Goal: Transaction & Acquisition: Purchase product/service

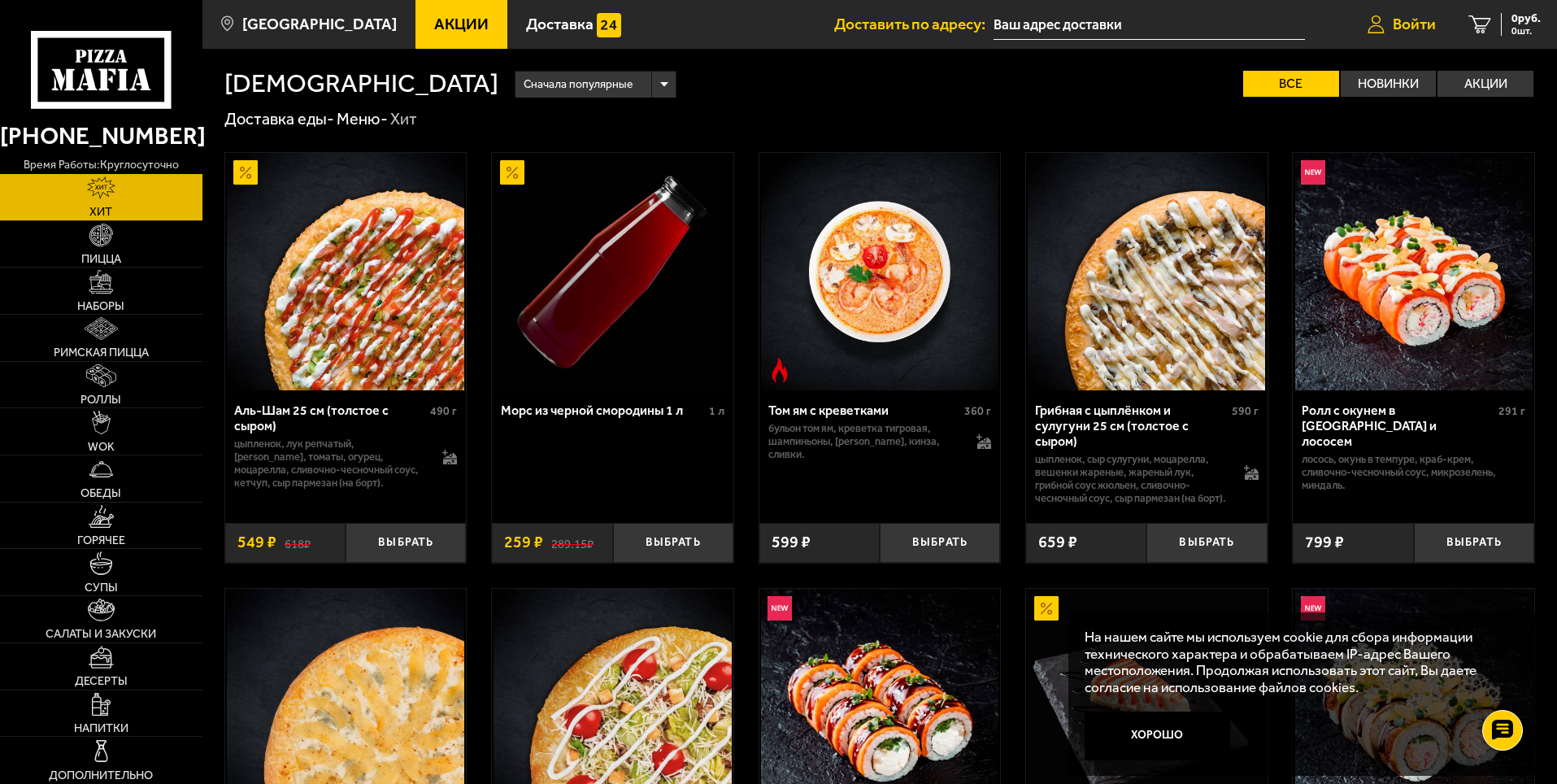
click at [1414, 28] on span "Войти" at bounding box center [1414, 24] width 43 height 16
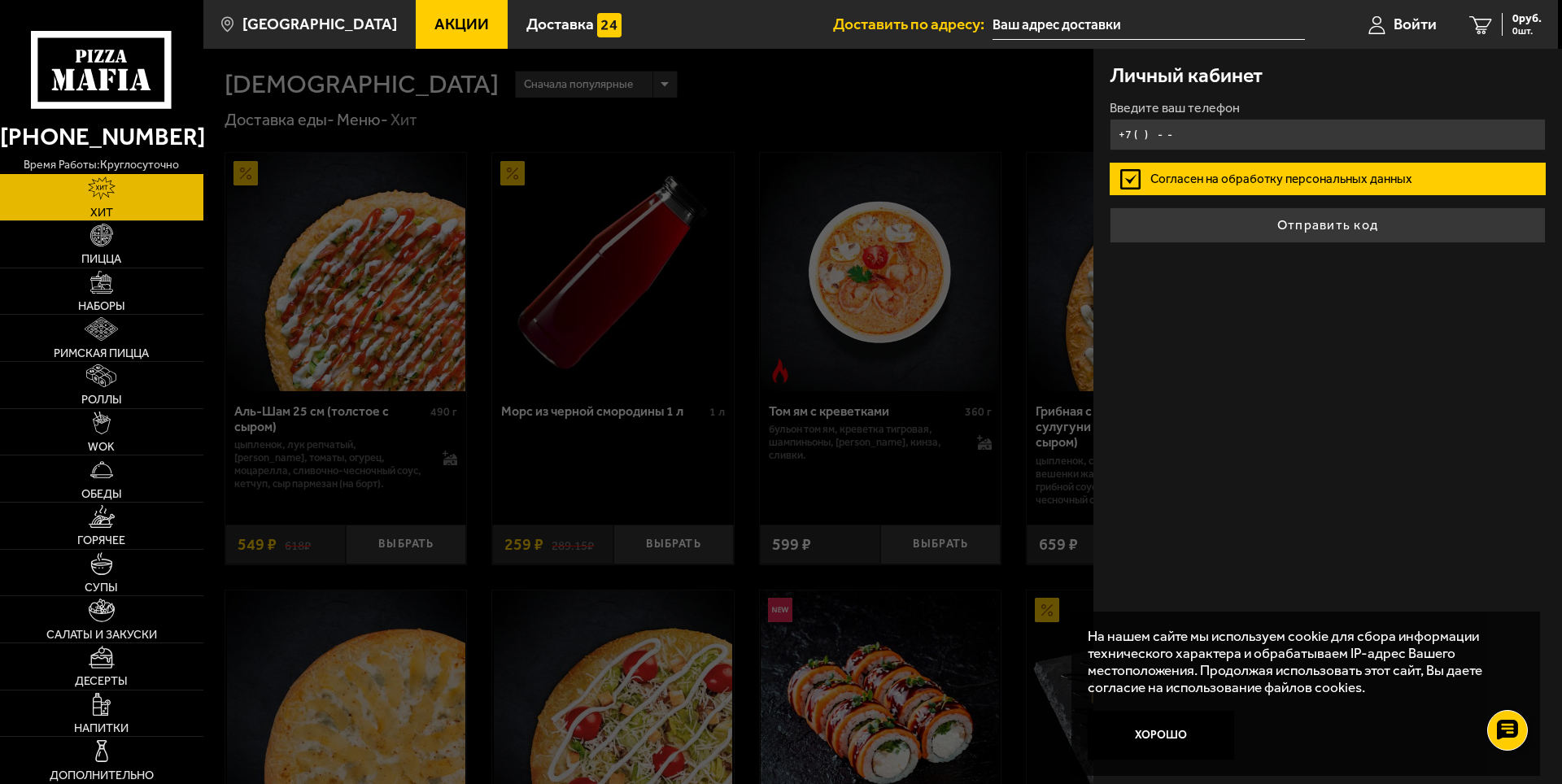
click at [1140, 133] on input "+7 ( ) - -" at bounding box center [1327, 135] width 436 height 31
click at [1138, 138] on input "+7 ( ) - -" at bounding box center [1327, 135] width 436 height 31
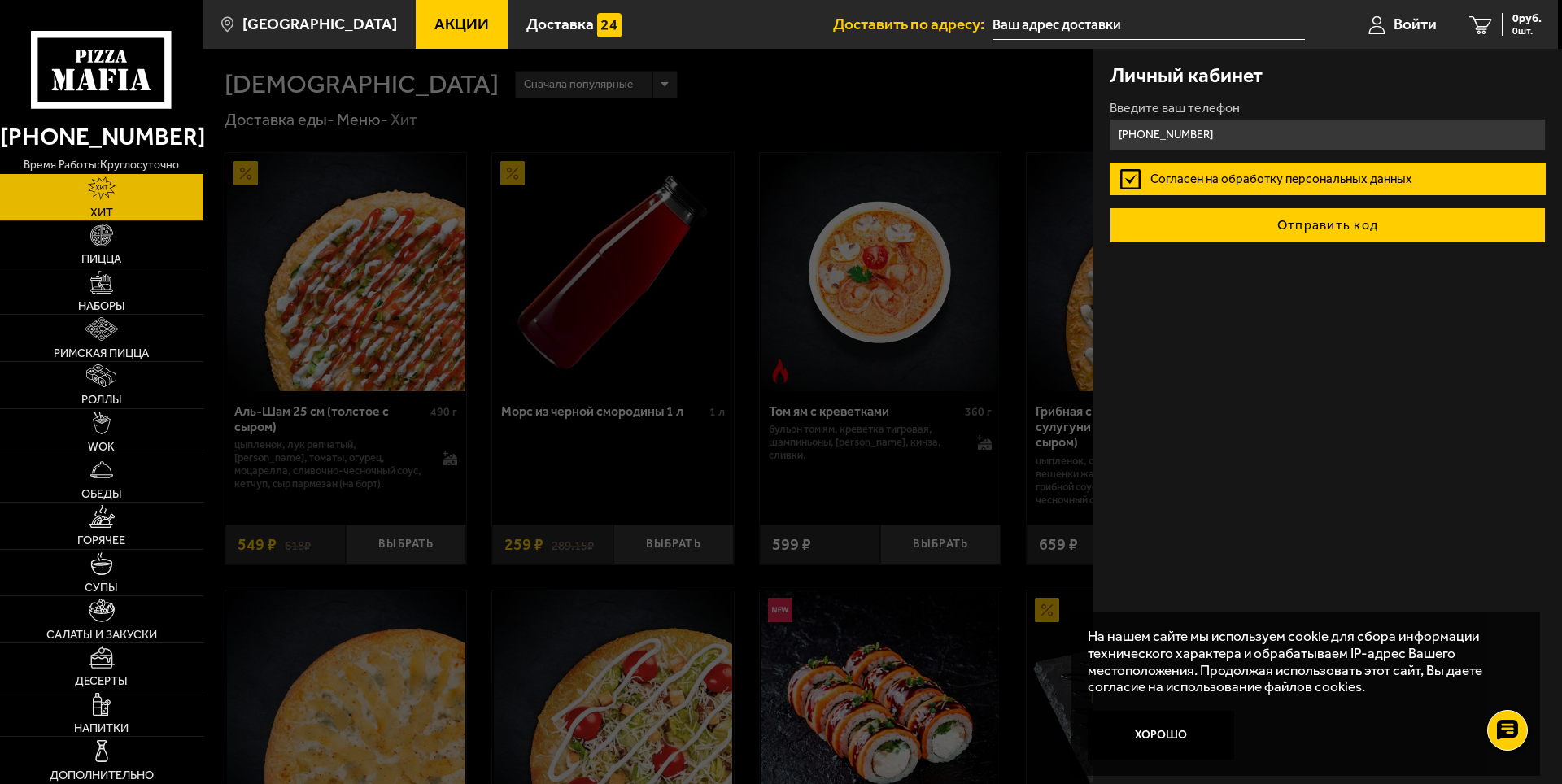
type input "[PHONE_NUMBER]"
click at [1328, 231] on button "Отправить код" at bounding box center [1327, 224] width 436 height 36
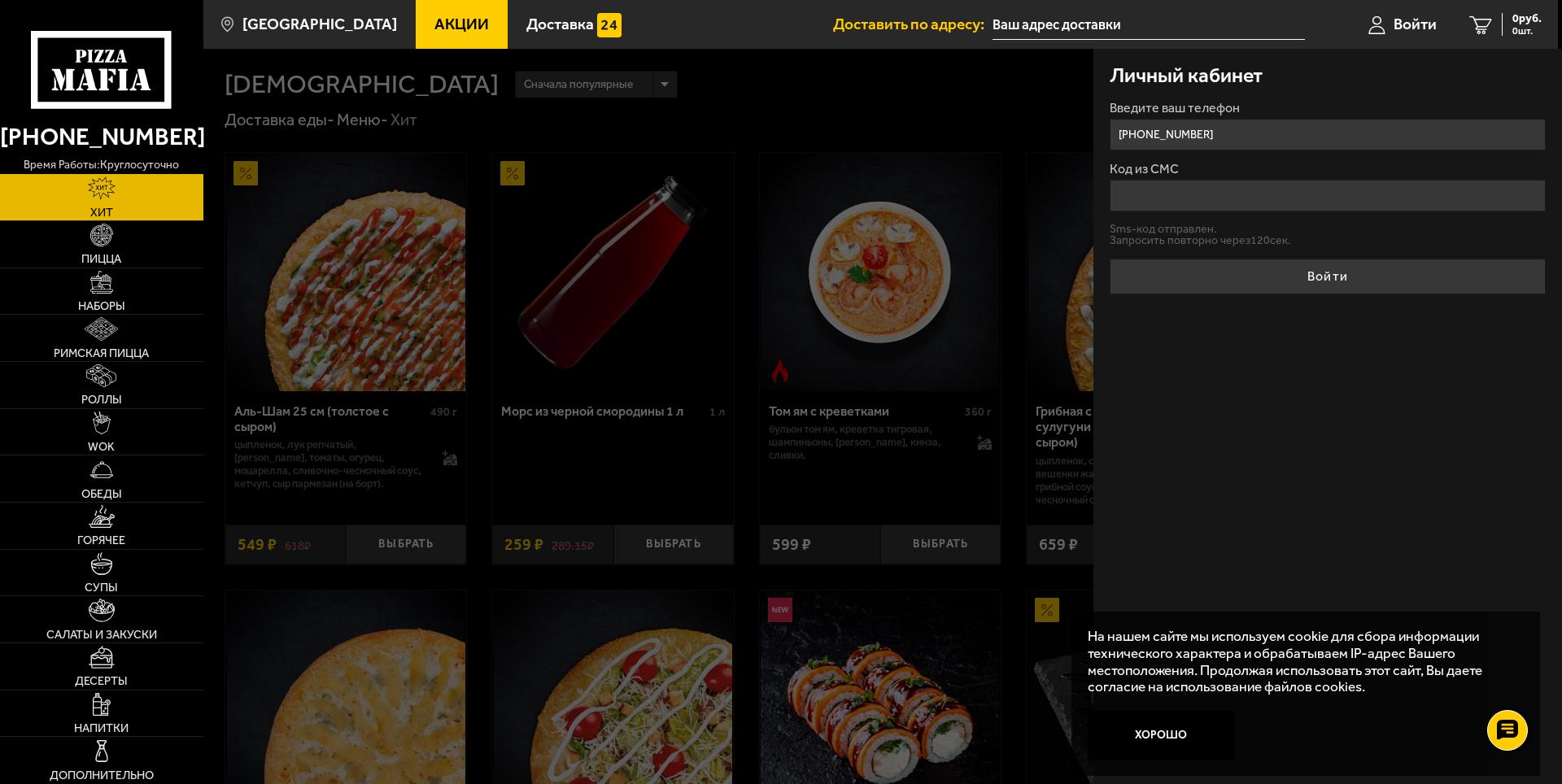
click at [1236, 199] on input "Код из СМС" at bounding box center [1327, 196] width 436 height 31
click at [1244, 196] on input "Код из СМС" at bounding box center [1327, 196] width 436 height 31
click at [1187, 738] on button "Хорошо" at bounding box center [1160, 734] width 146 height 49
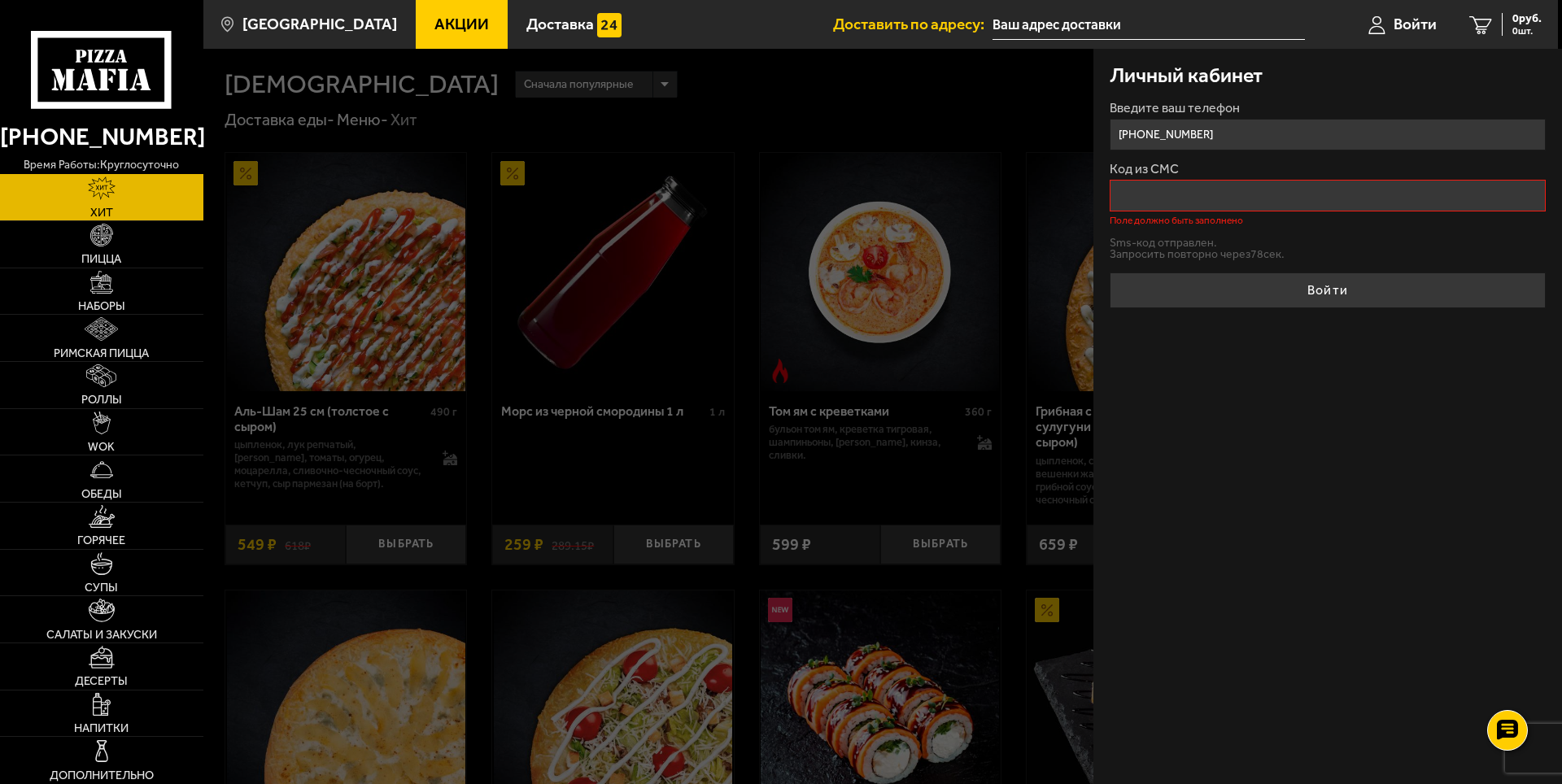
click at [1187, 199] on input "Код из СМС" at bounding box center [1327, 196] width 436 height 31
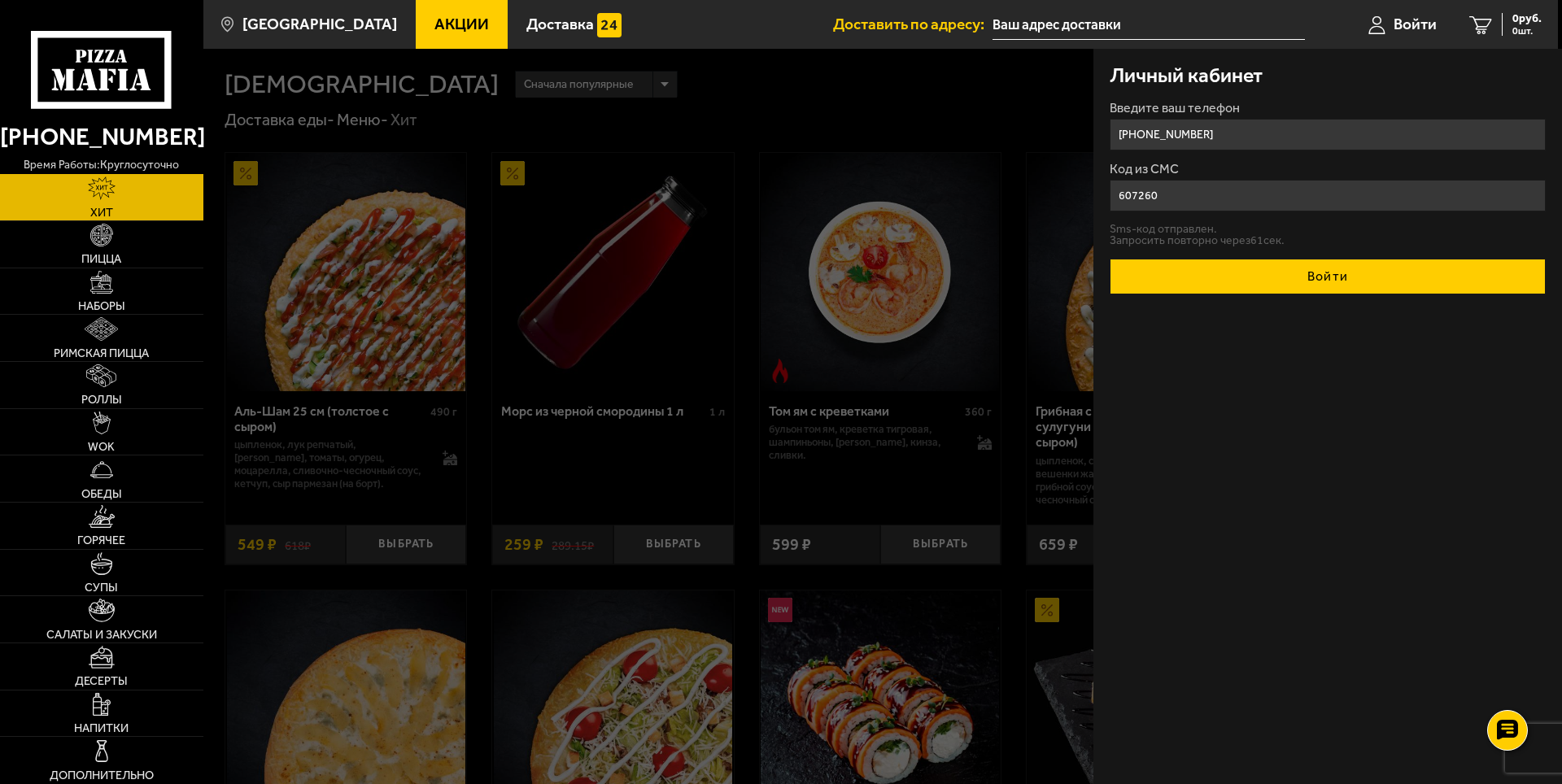
type input "607260"
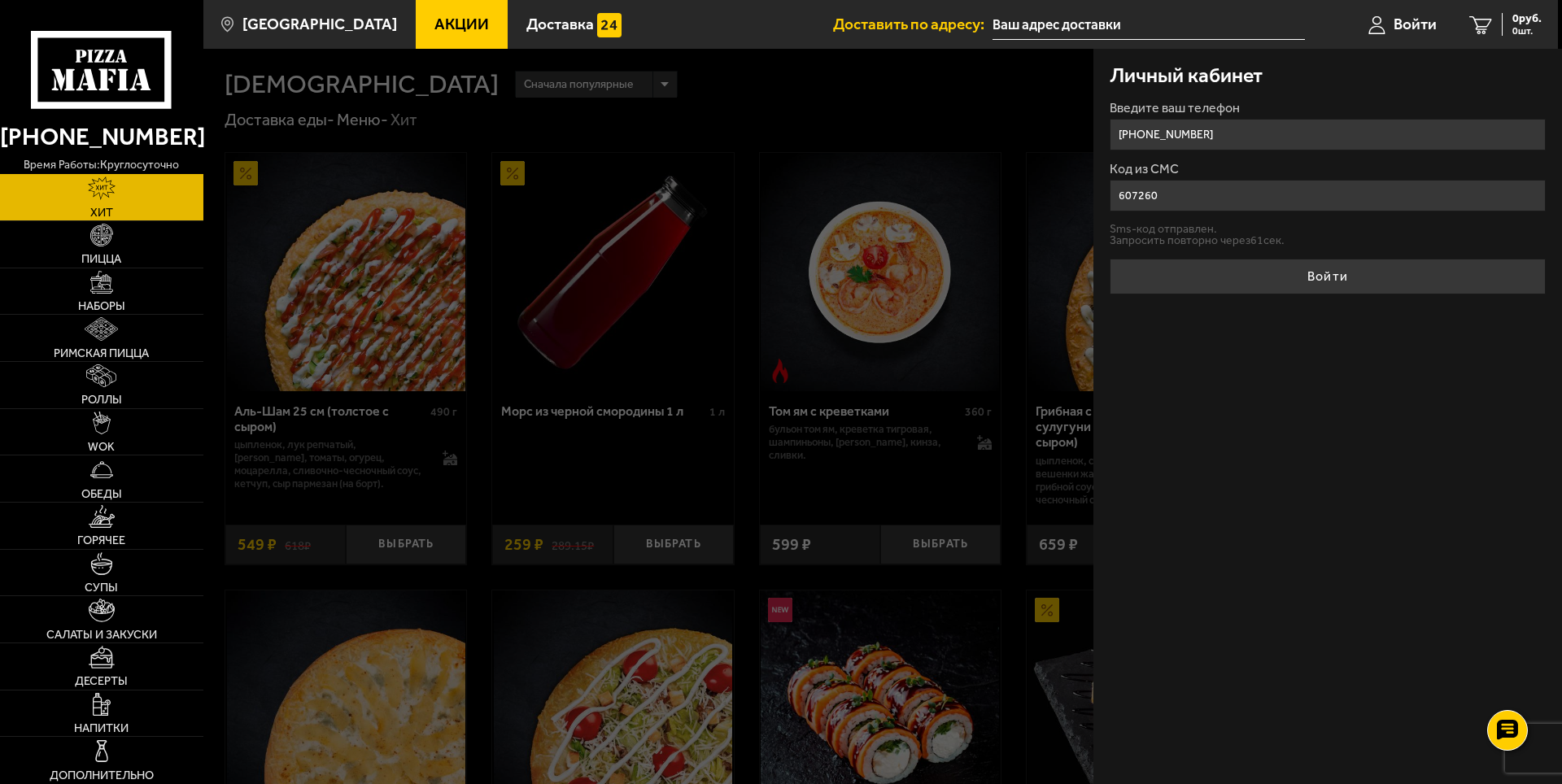
click at [1327, 280] on button "Войти" at bounding box center [1327, 276] width 436 height 36
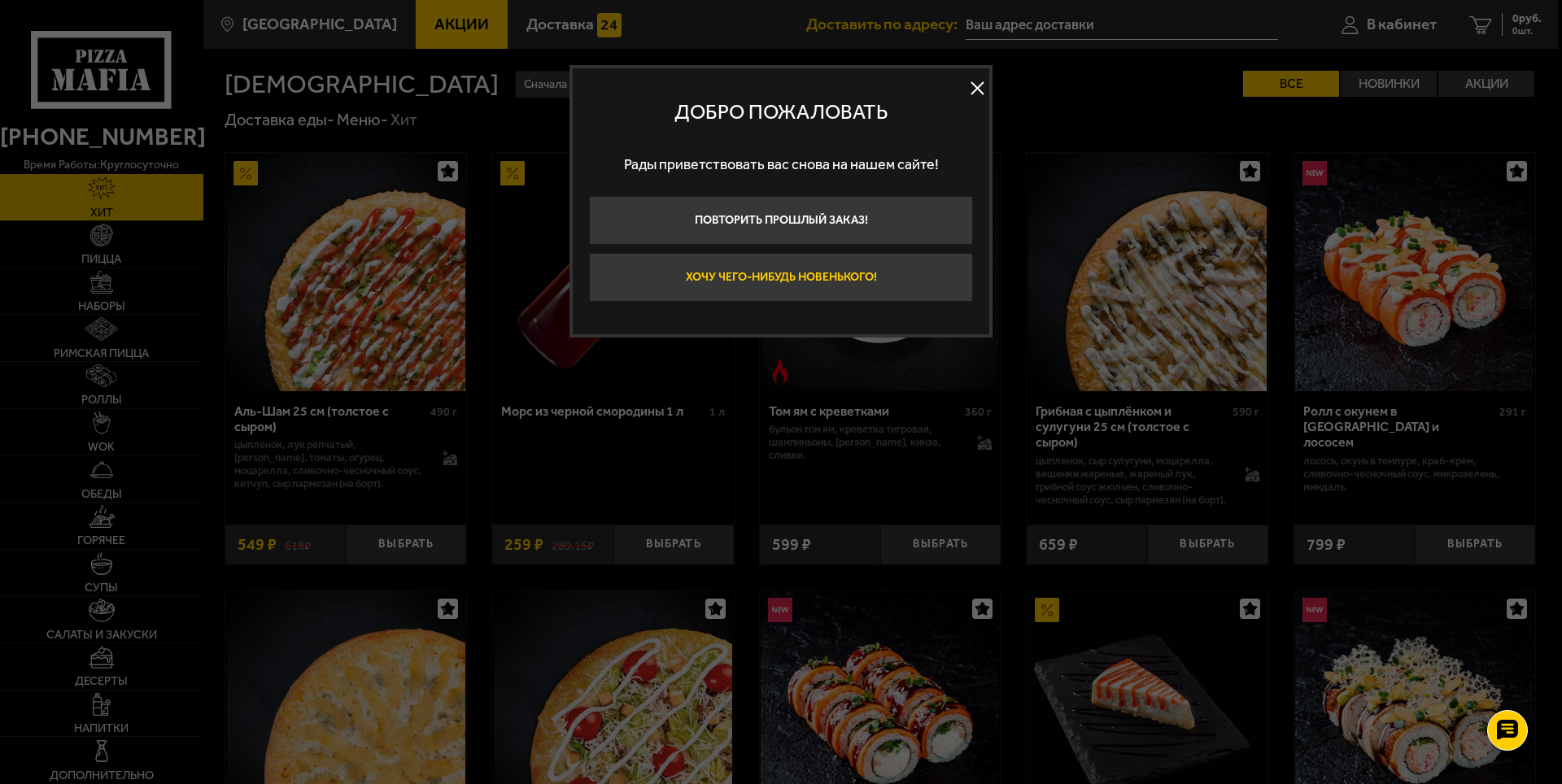
click at [801, 281] on button "Хочу чего-нибудь новенького!" at bounding box center [780, 277] width 384 height 49
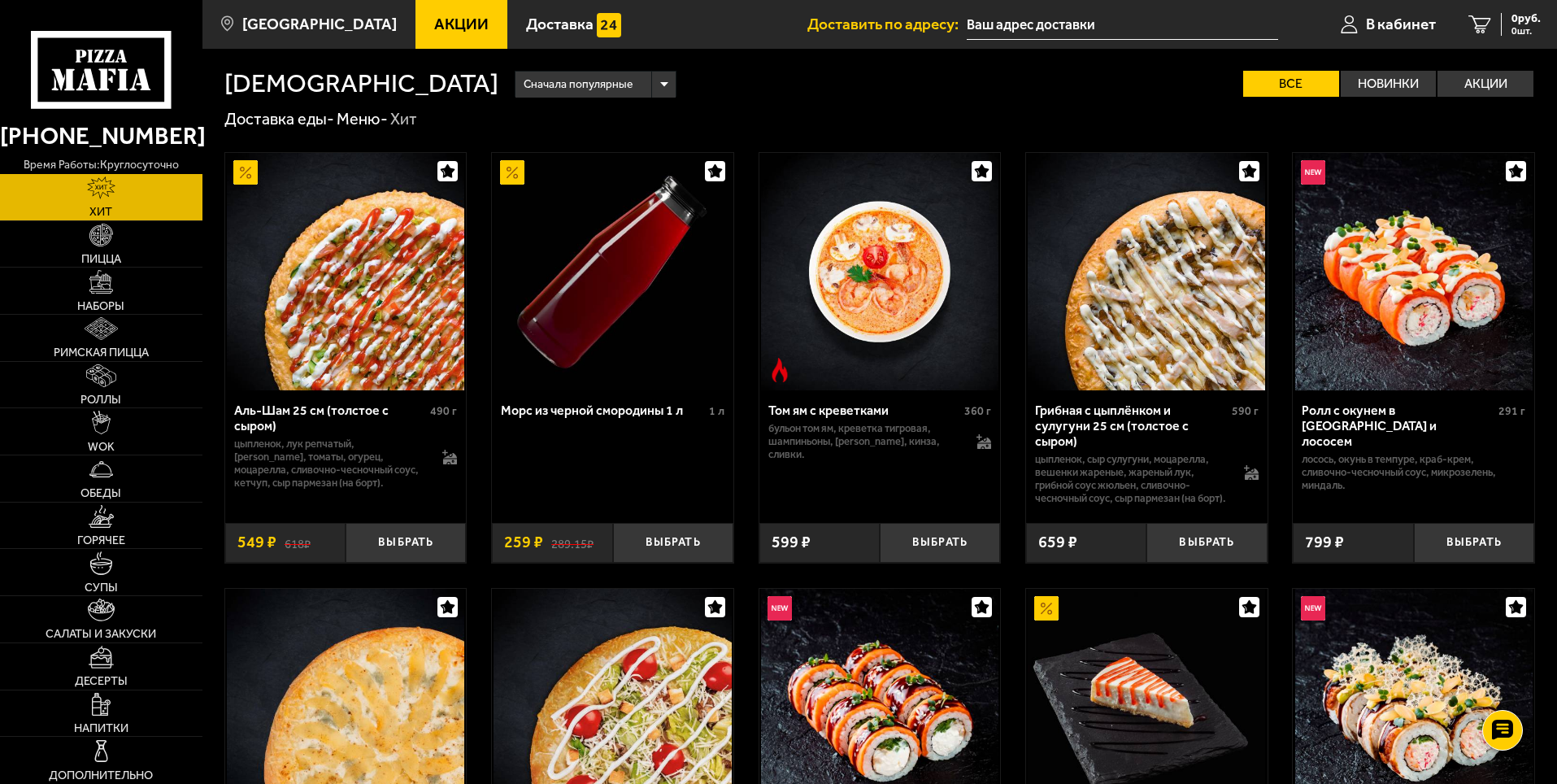
click at [1048, 25] on input "text" at bounding box center [1122, 24] width 311 height 30
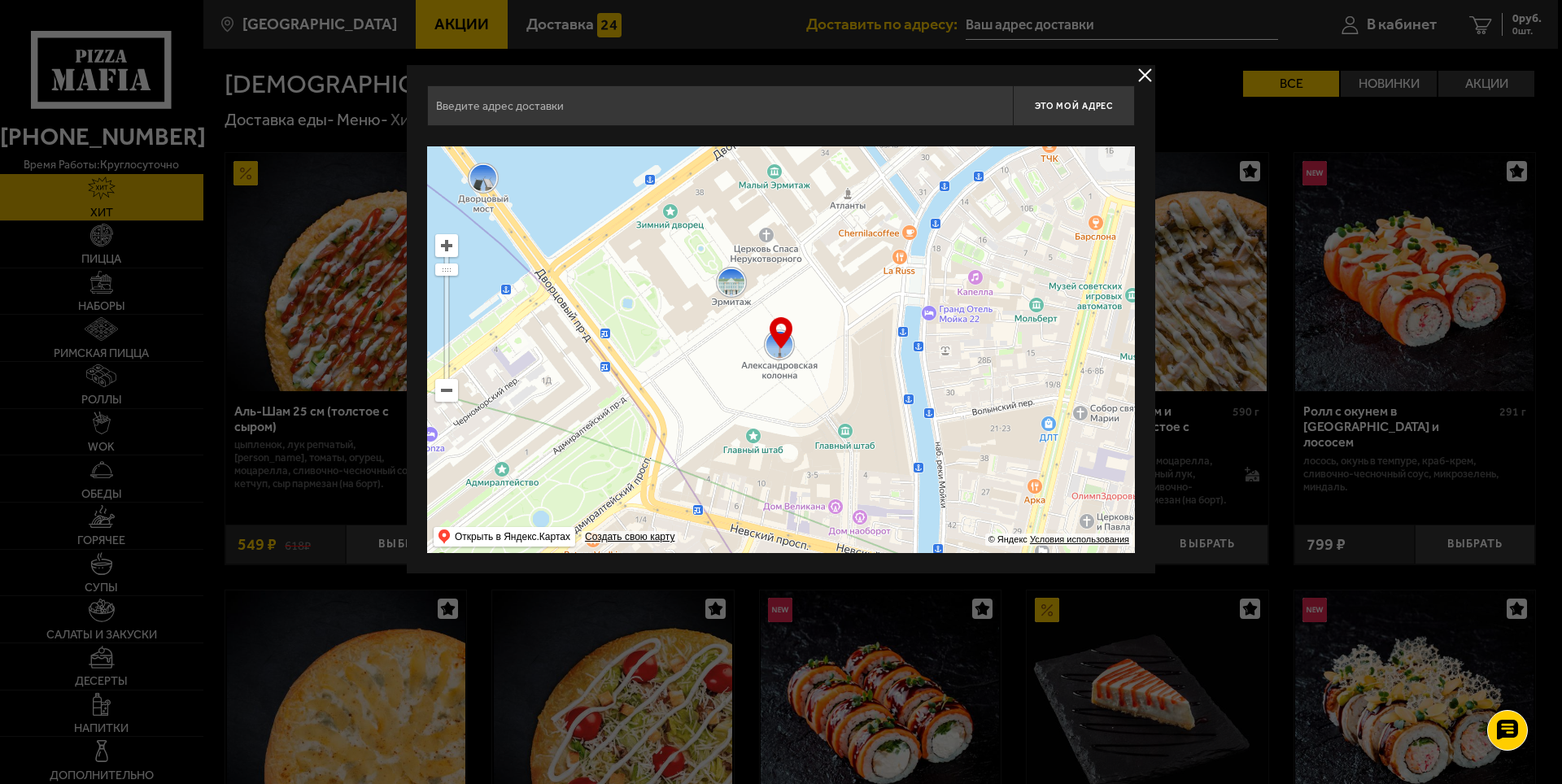
click at [711, 110] on input "text" at bounding box center [719, 105] width 585 height 41
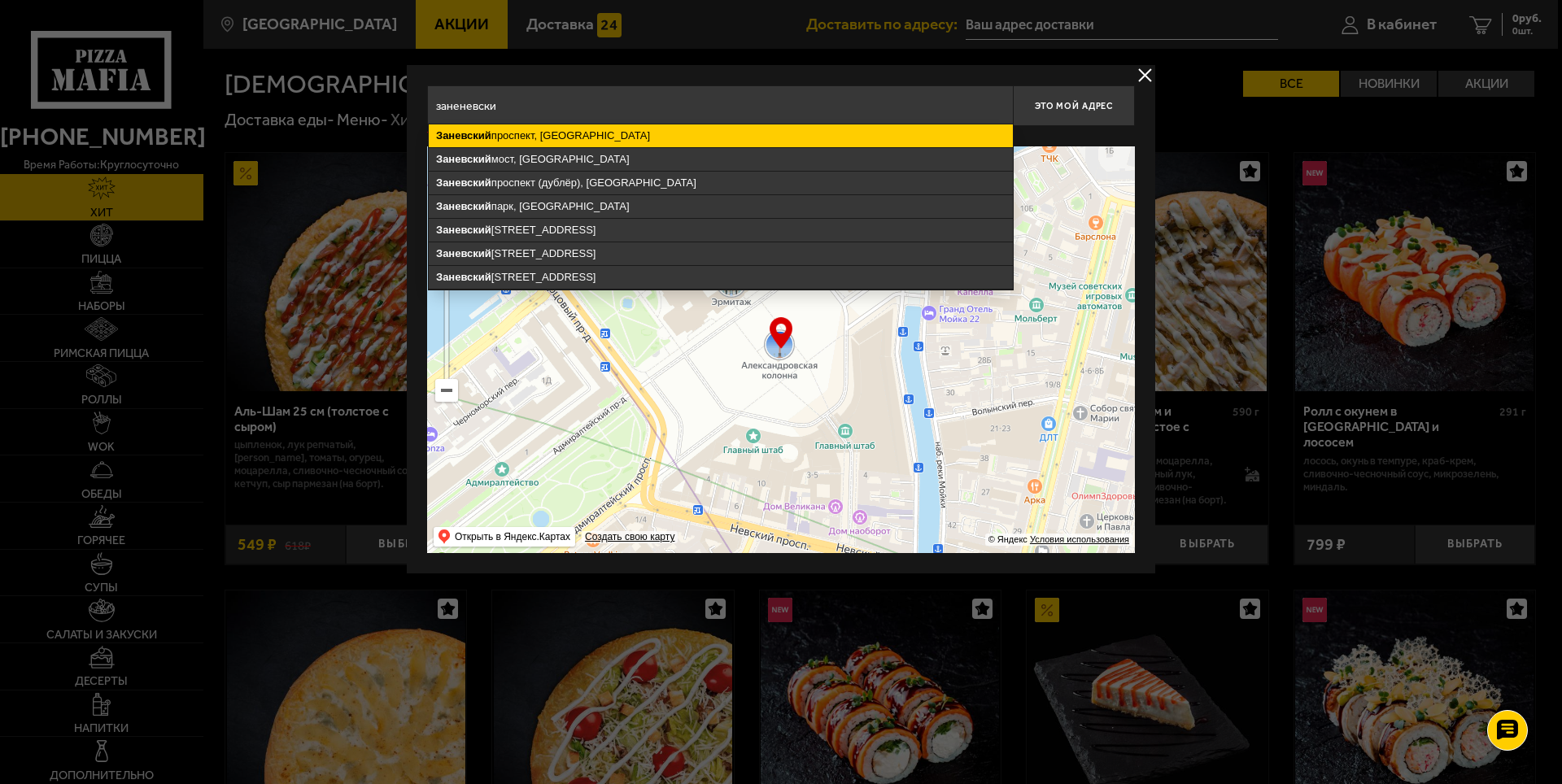
click at [671, 136] on ymaps "[GEOGRAPHIC_DATA], [GEOGRAPHIC_DATA]" at bounding box center [721, 136] width 584 height 23
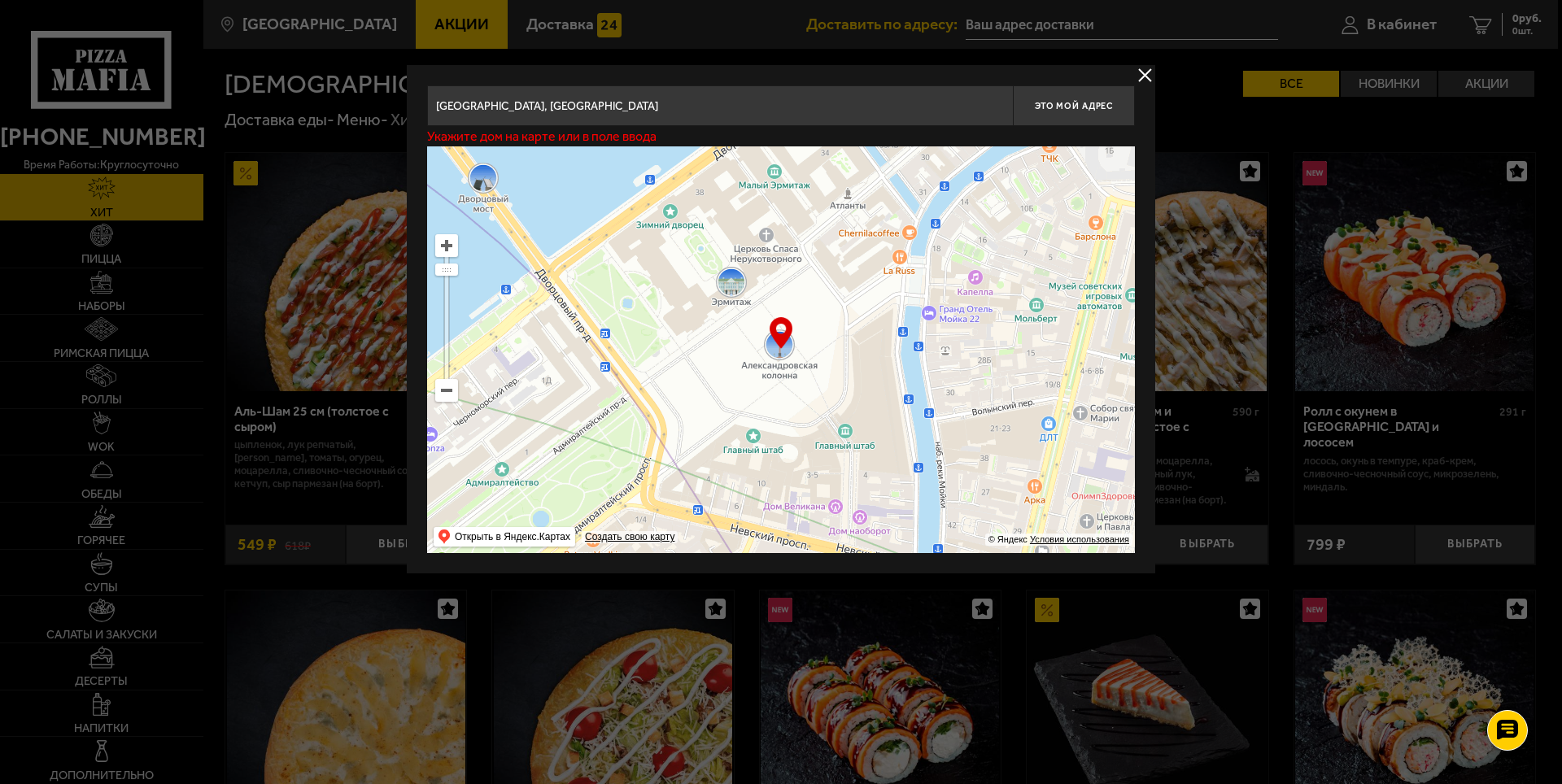
click at [760, 107] on input "[GEOGRAPHIC_DATA], [GEOGRAPHIC_DATA]" at bounding box center [719, 105] width 585 height 41
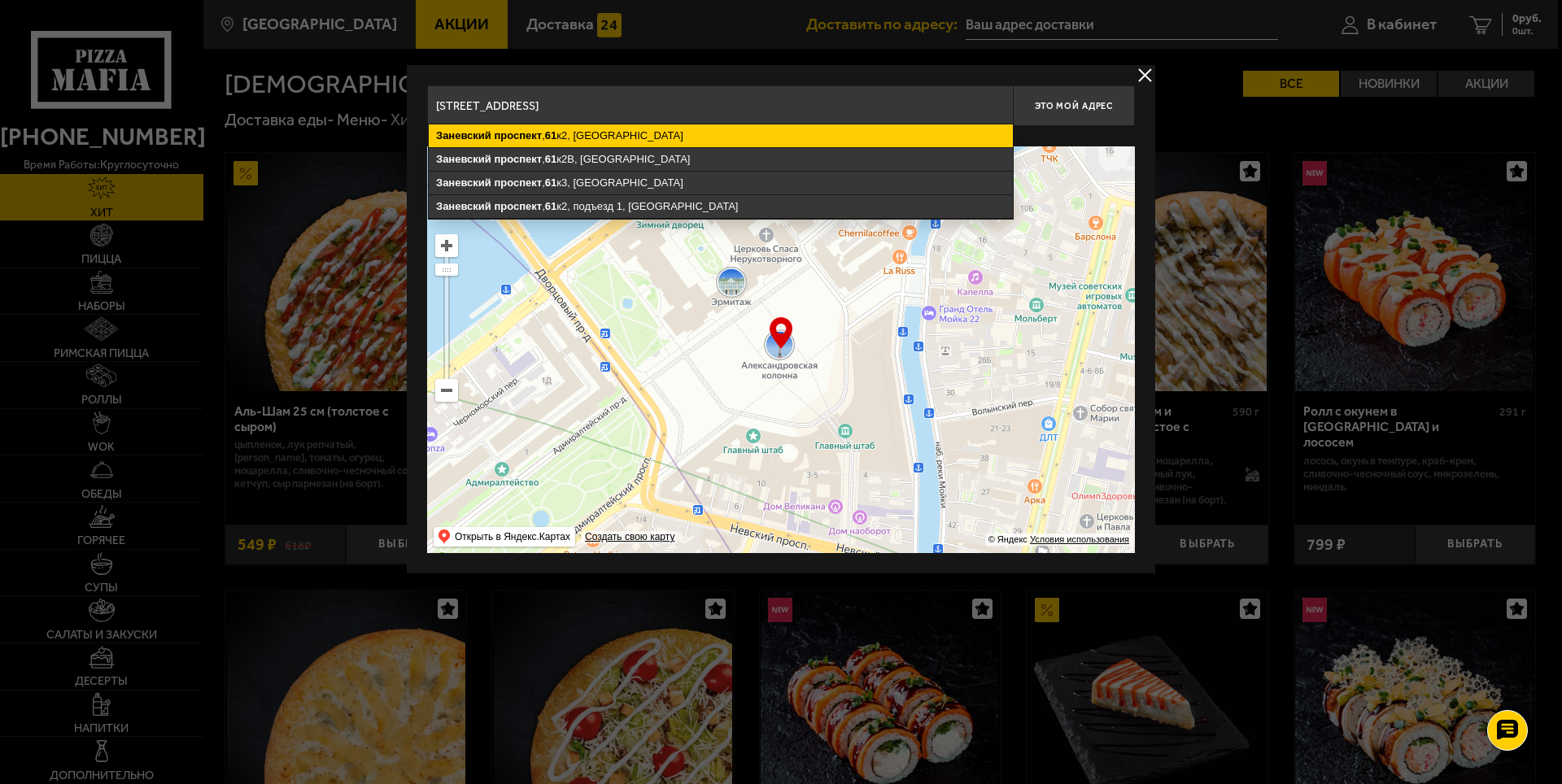
click at [731, 135] on ymaps "[STREET_ADDRESS]" at bounding box center [721, 136] width 584 height 23
type input "[STREET_ADDRESS]"
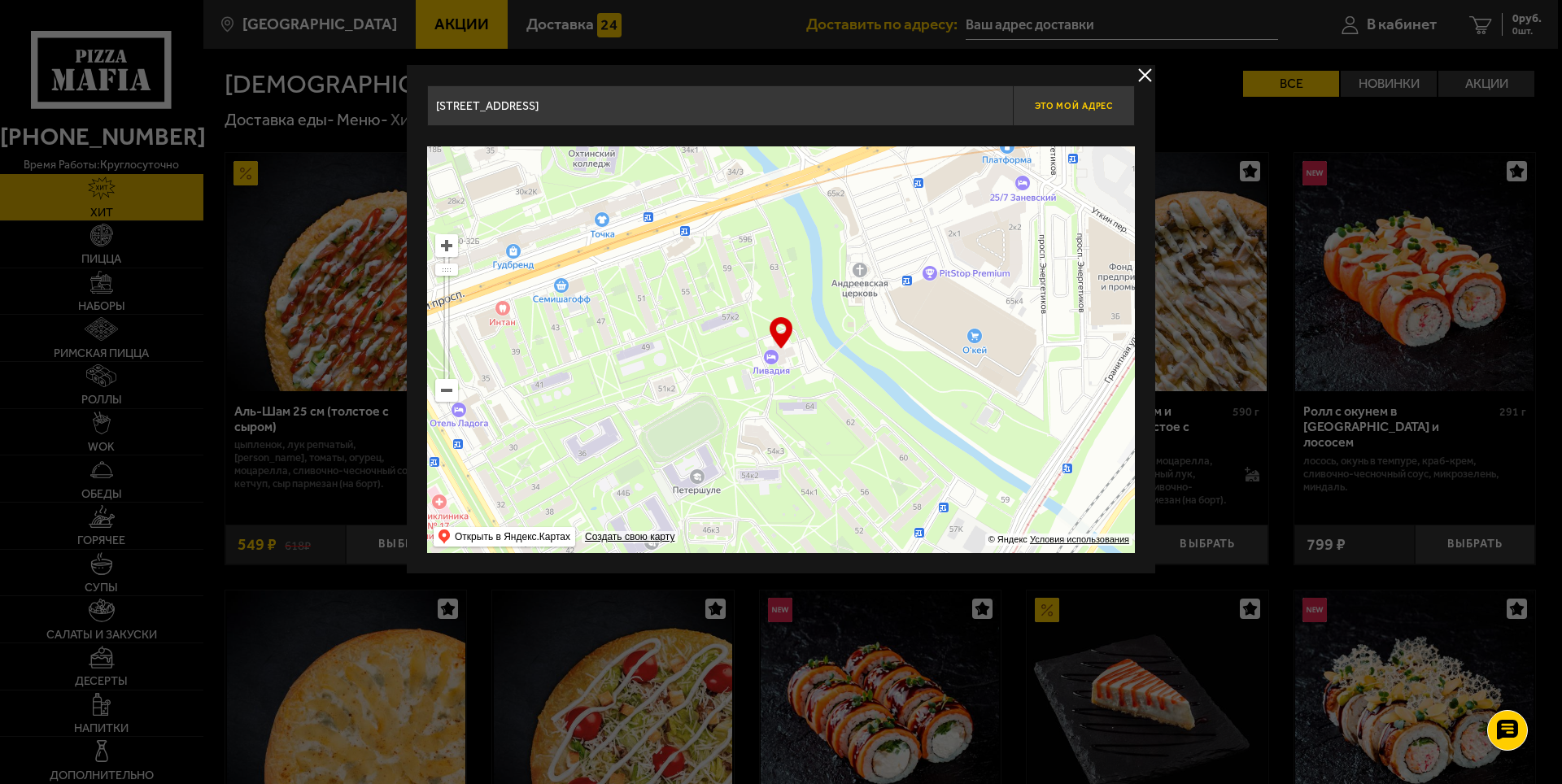
click at [1079, 106] on span "Это мой адрес" at bounding box center [1074, 106] width 78 height 10
type input "[STREET_ADDRESS]"
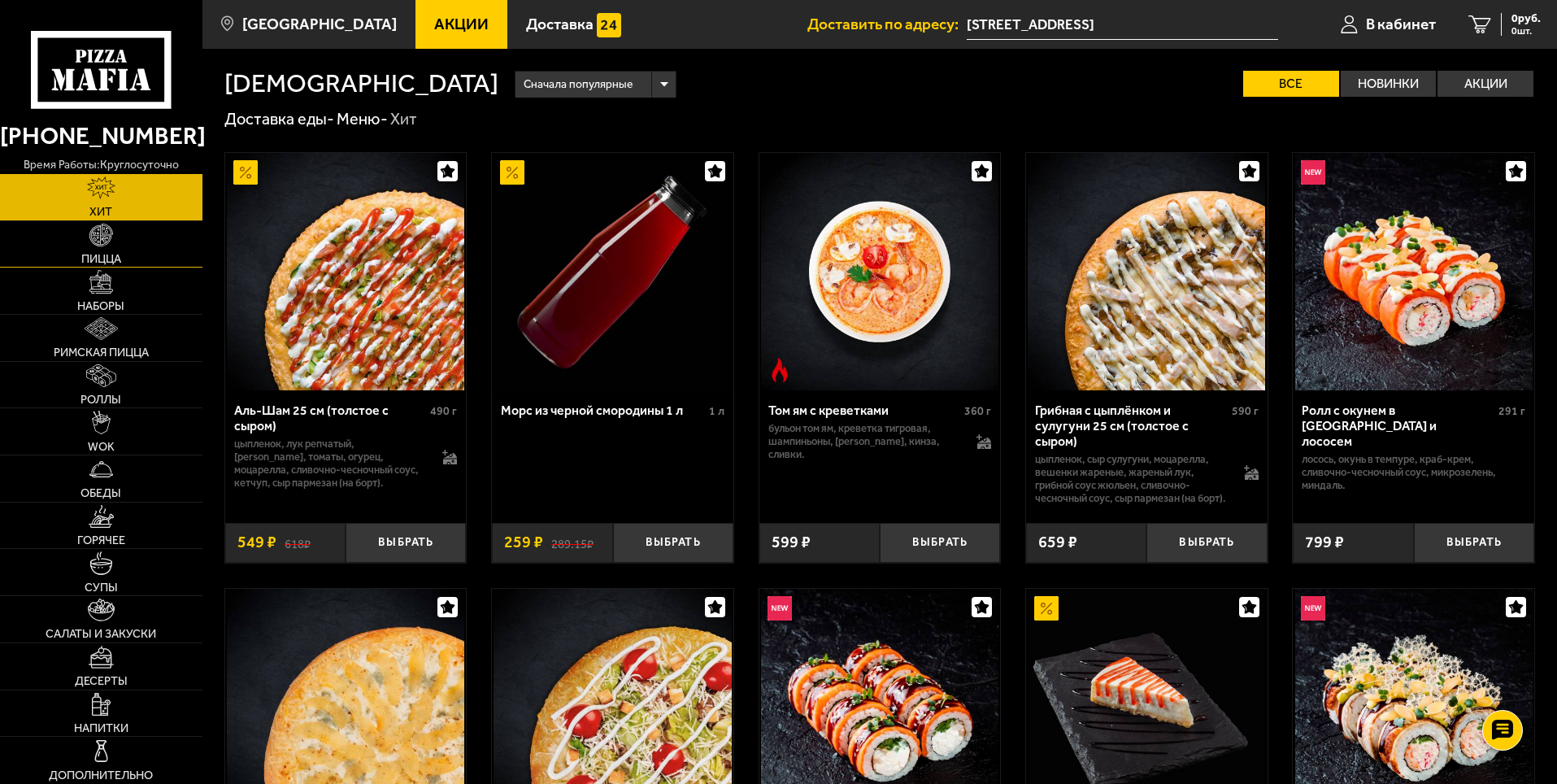
click at [136, 249] on link "Пицца" at bounding box center [101, 243] width 203 height 46
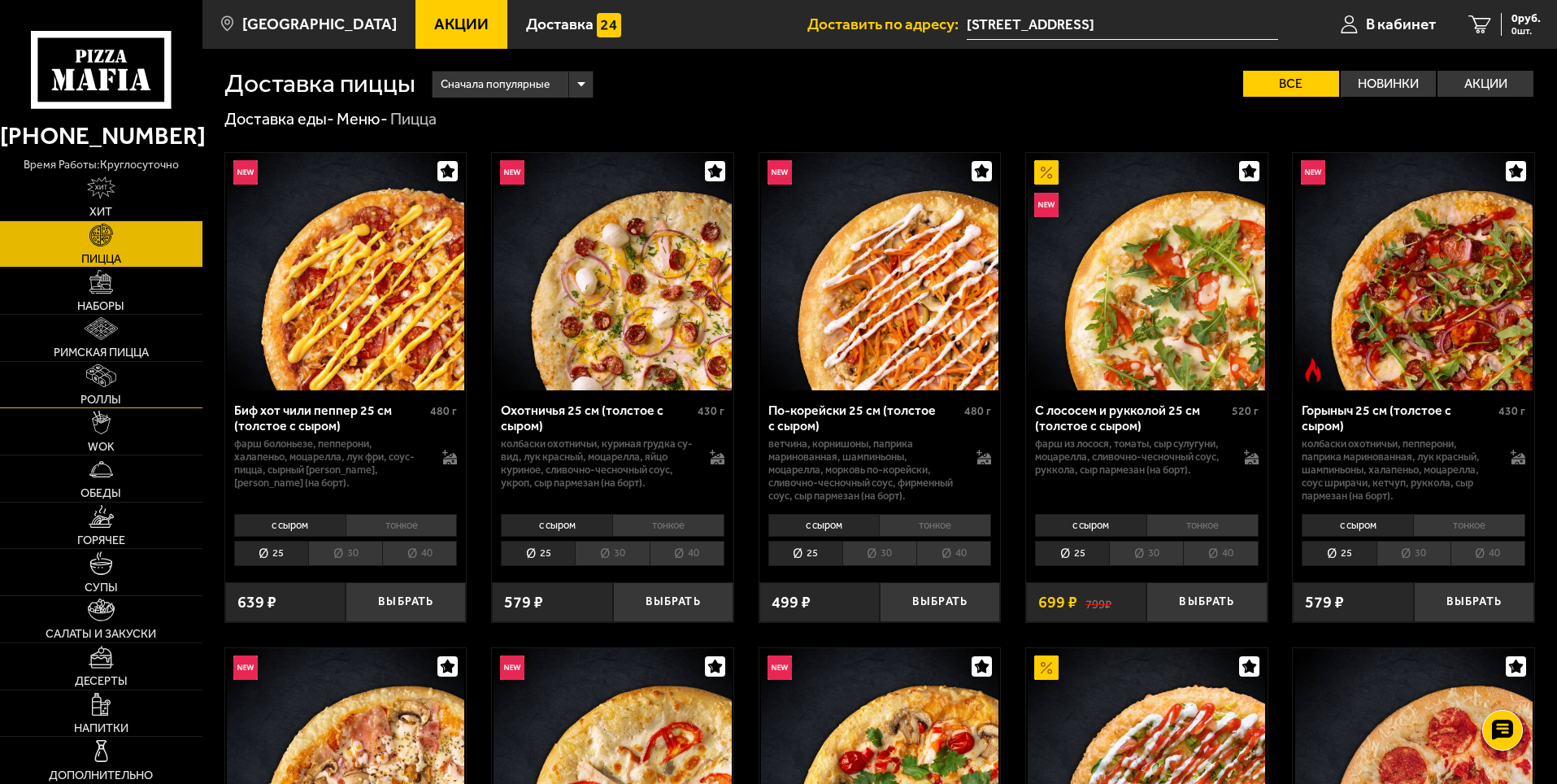
click at [153, 393] on link "Роллы" at bounding box center [101, 384] width 203 height 46
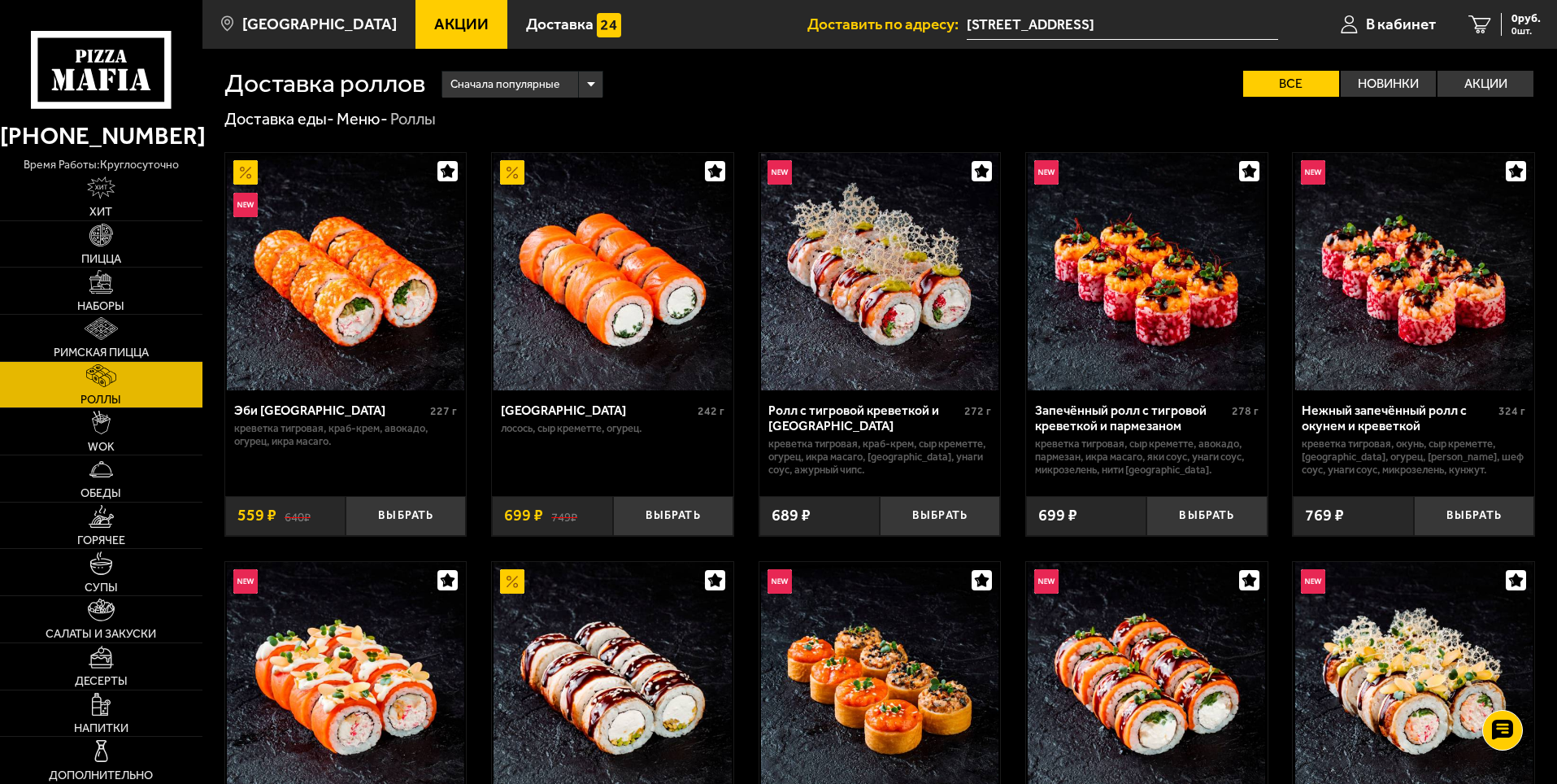
click at [596, 86] on div "Сначала популярные" at bounding box center [522, 84] width 160 height 26
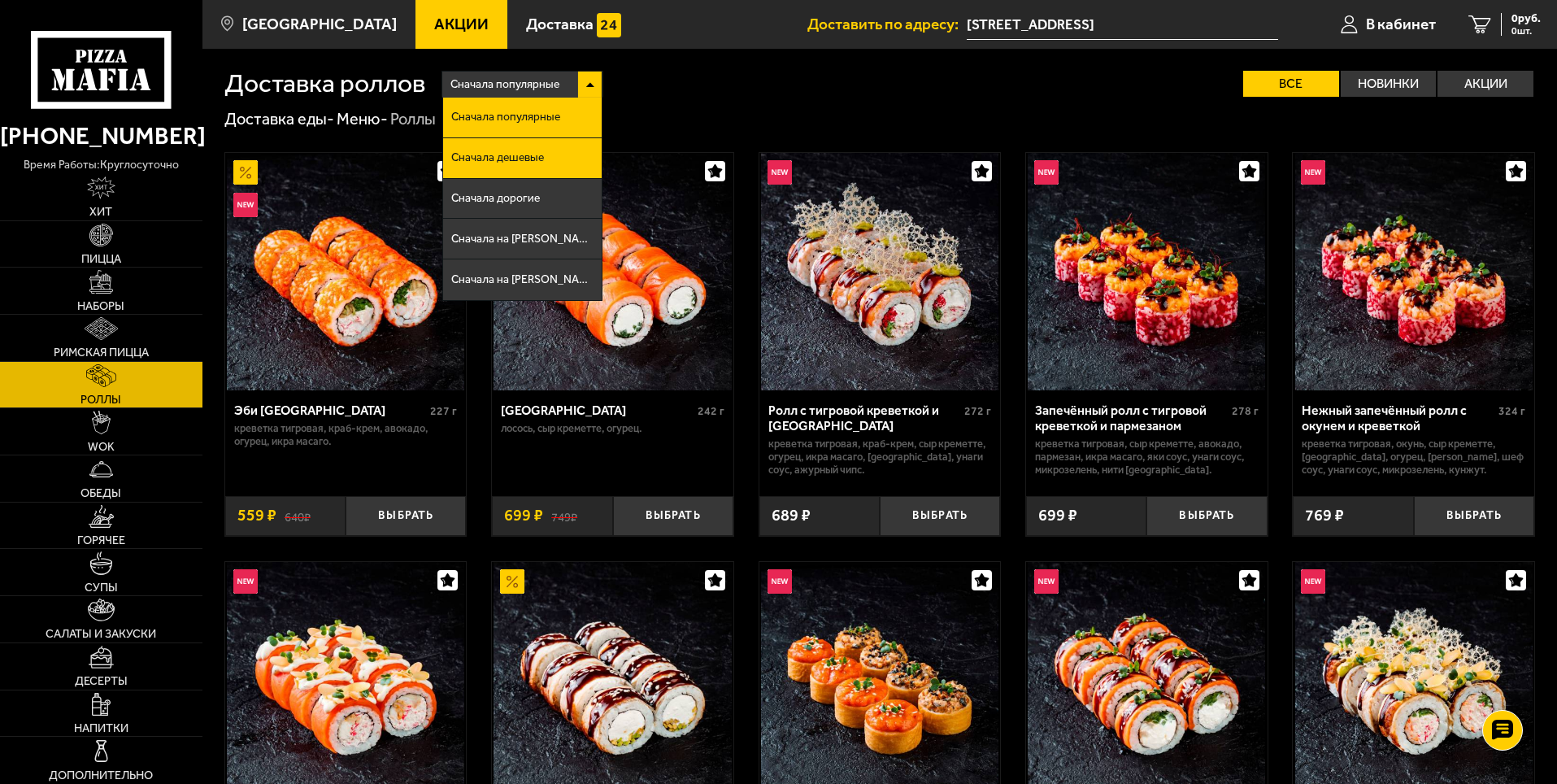
click at [541, 153] on span "Сначала дешевые" at bounding box center [497, 157] width 93 height 11
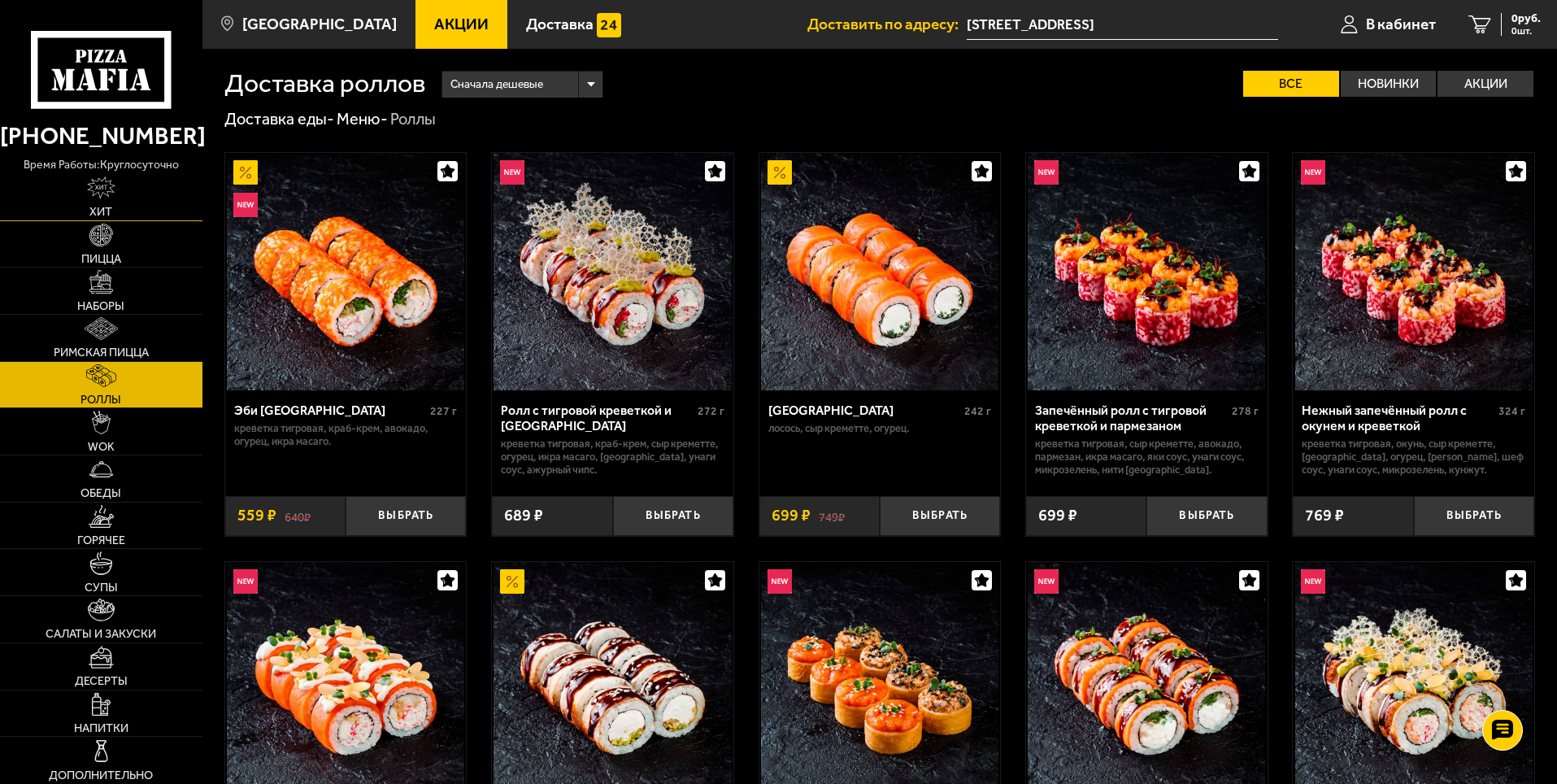
click at [108, 199] on img at bounding box center [101, 188] width 28 height 23
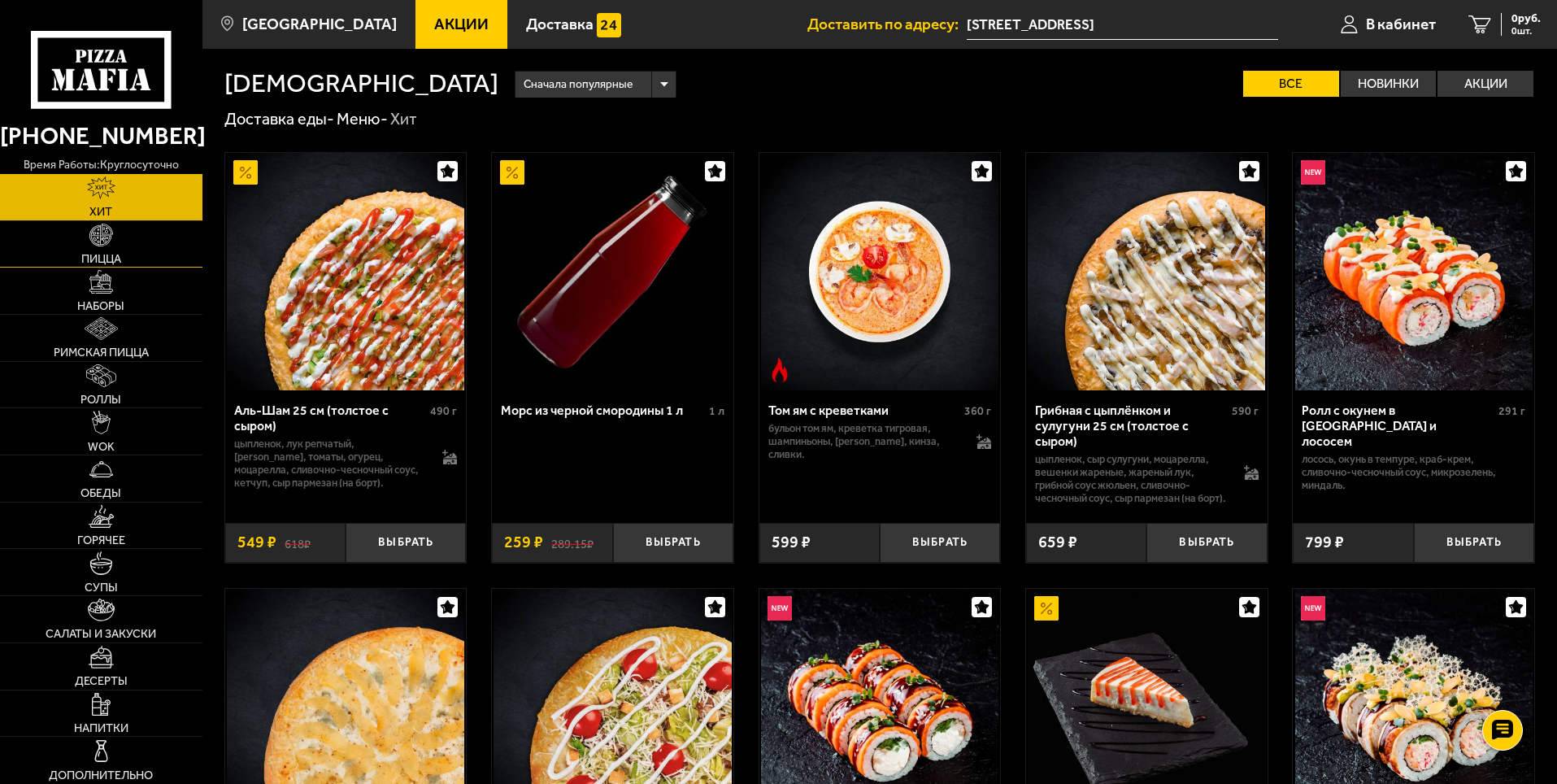
click at [143, 242] on link "Пицца" at bounding box center [101, 243] width 203 height 46
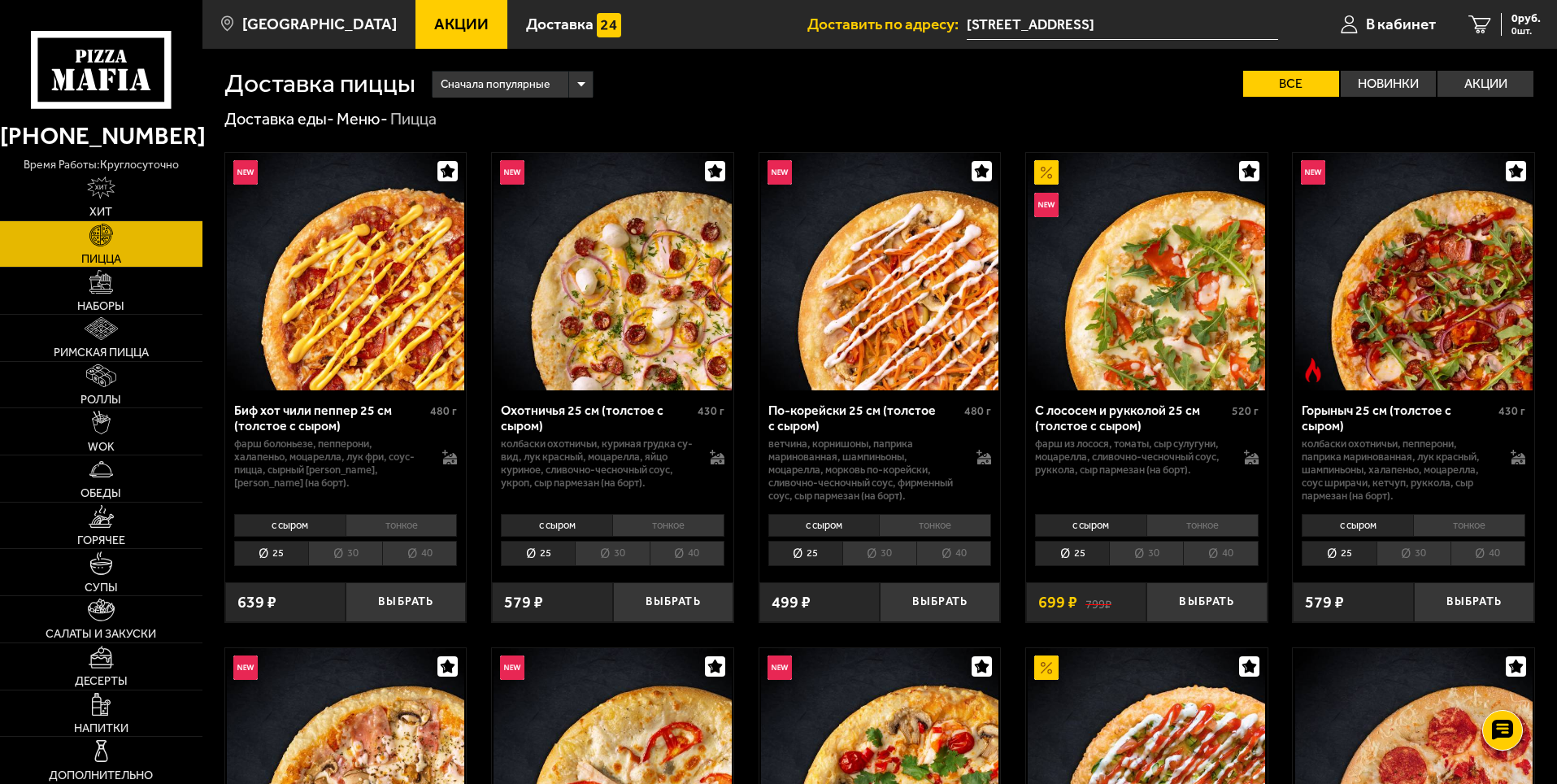
click at [273, 555] on li "25" at bounding box center [270, 553] width 74 height 25
click at [93, 291] on img at bounding box center [101, 282] width 23 height 23
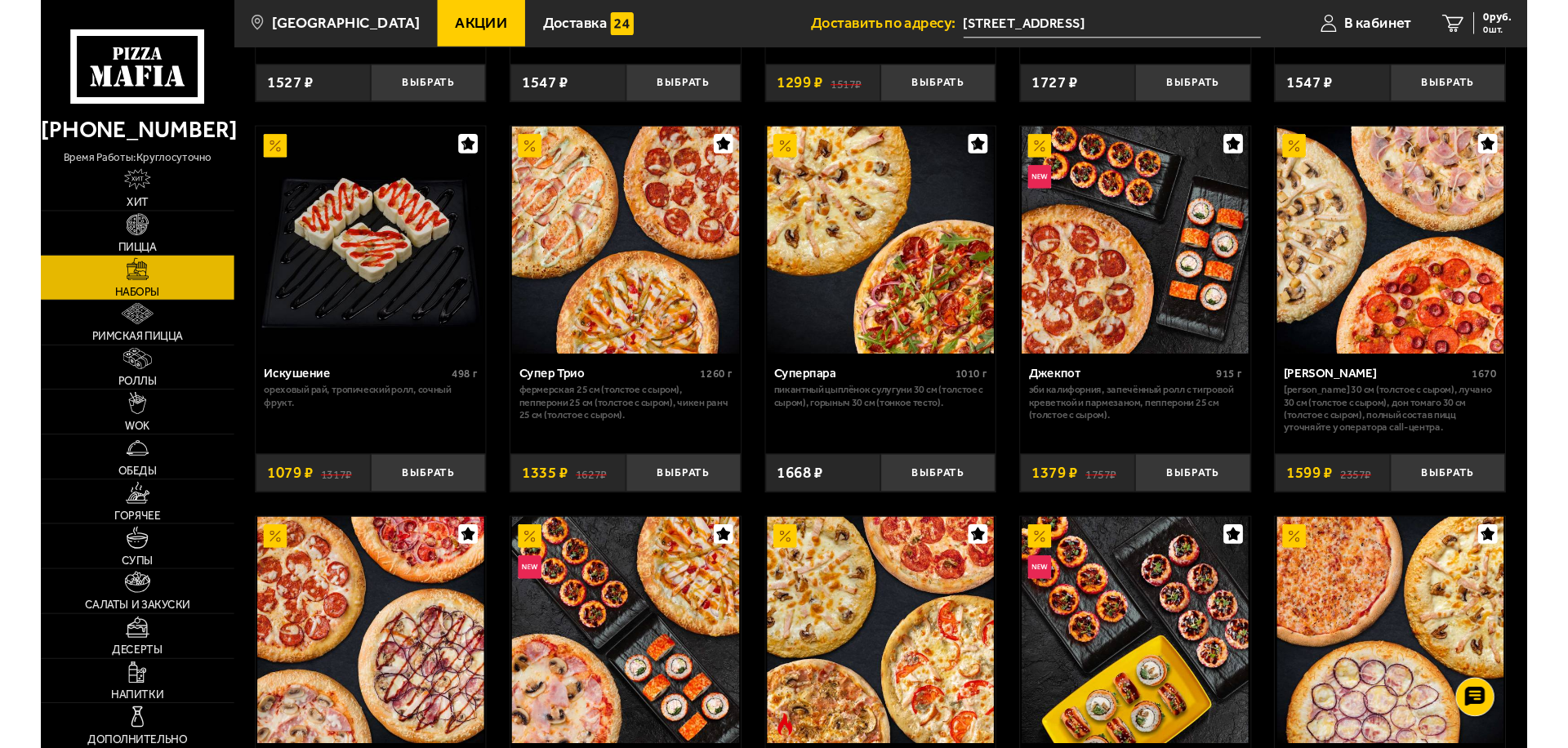
scroll to position [816, 0]
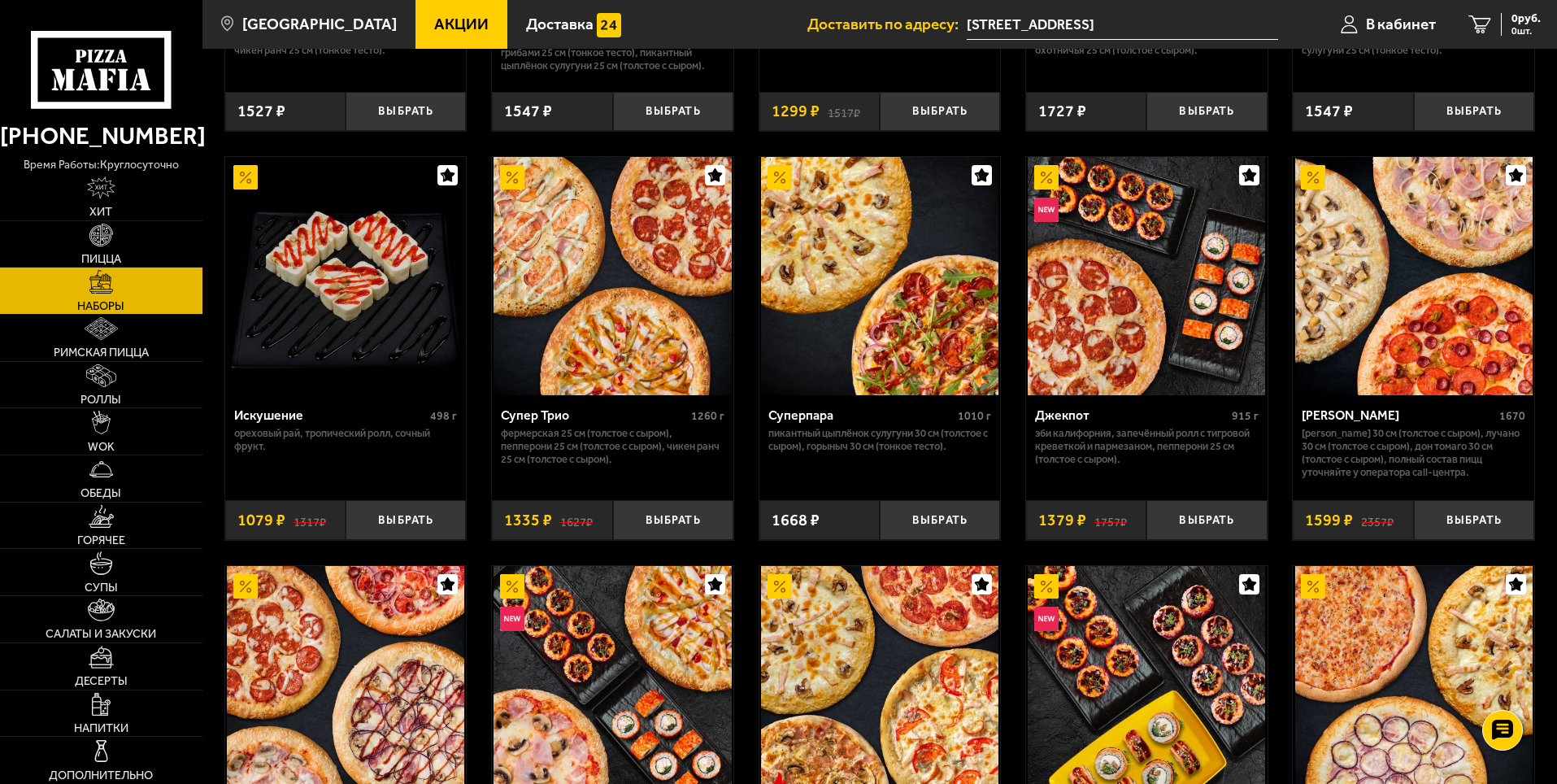
click at [1199, 312] on img at bounding box center [1146, 276] width 237 height 237
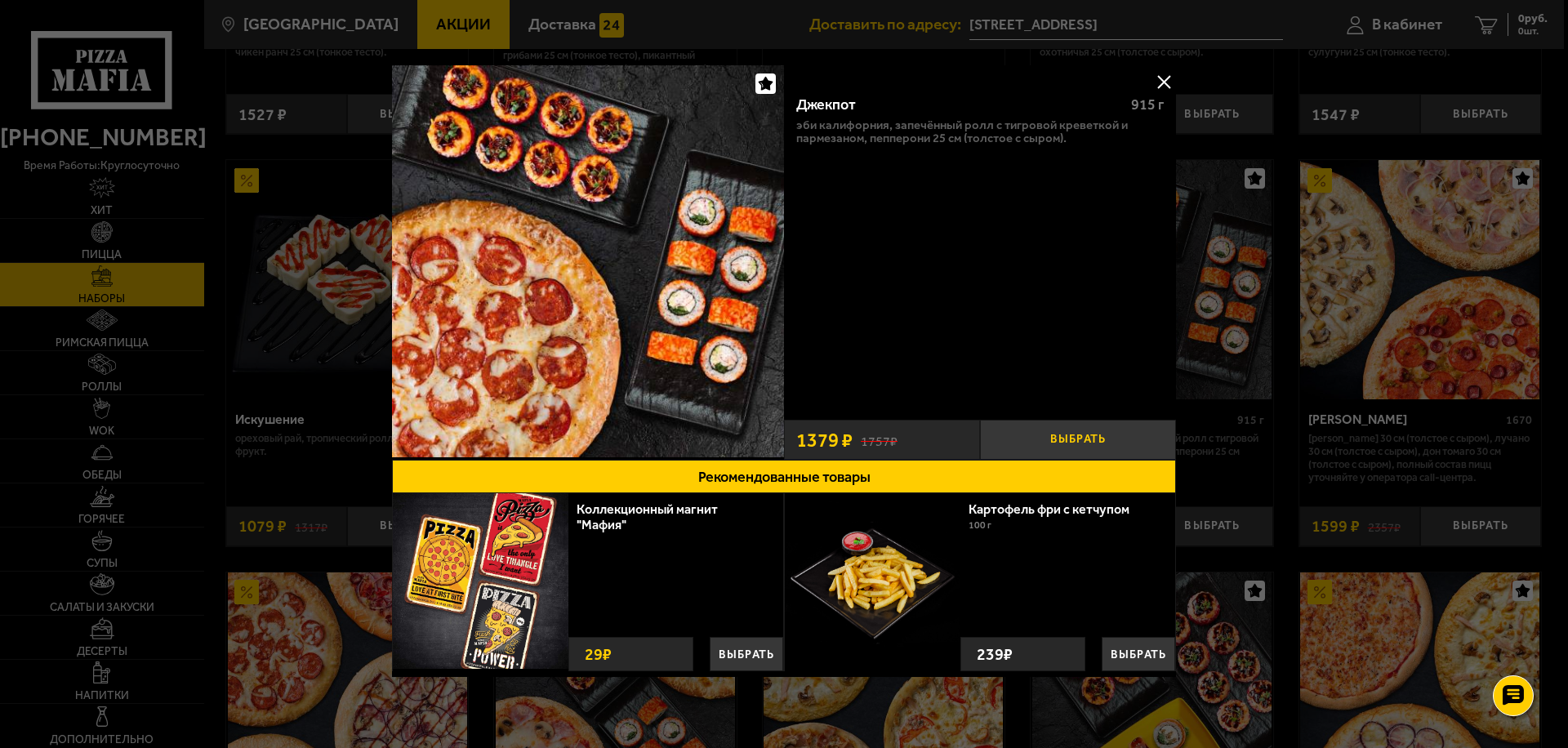
click at [1069, 433] on button "Выбрать" at bounding box center [1077, 440] width 196 height 40
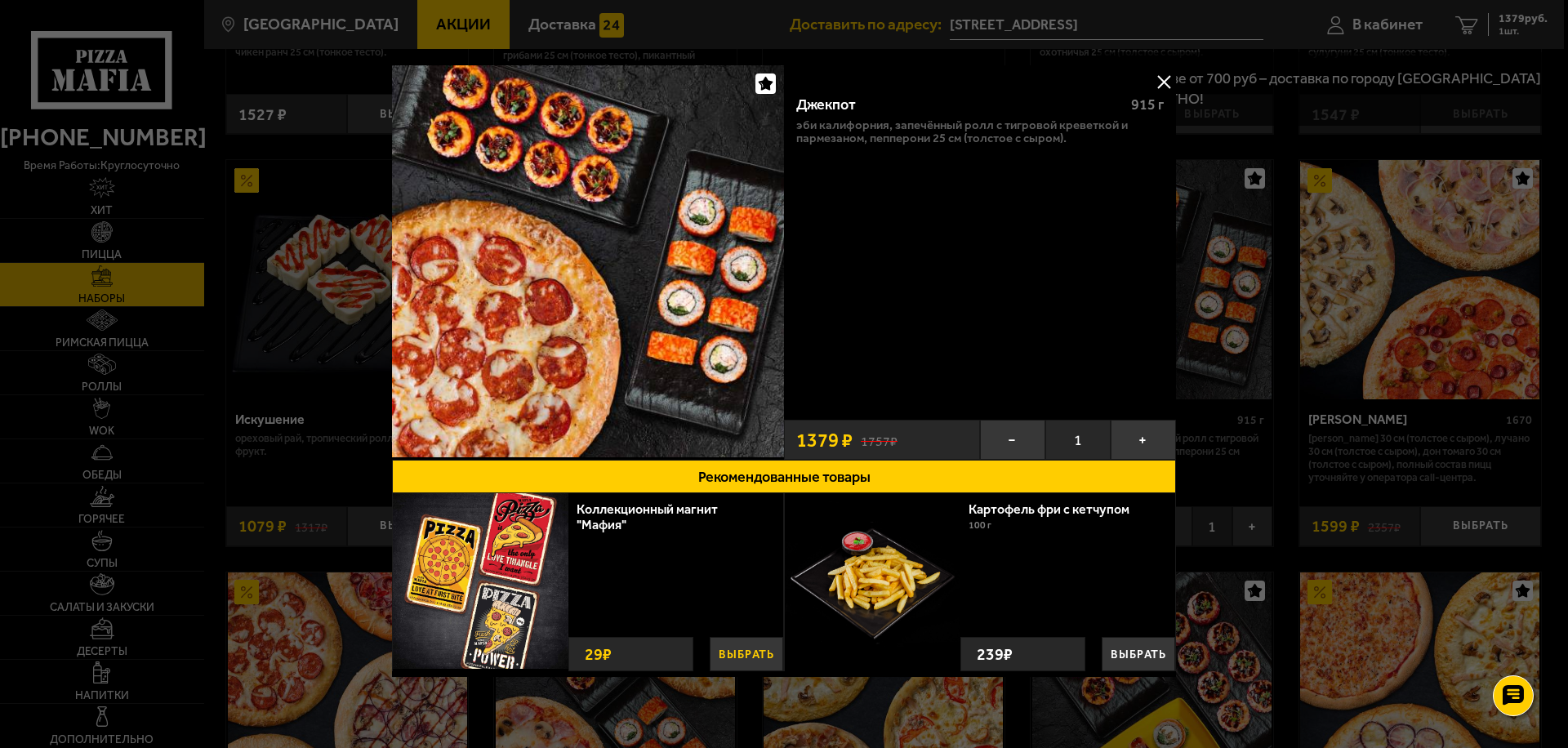
click at [736, 655] on button "Выбрать" at bounding box center [746, 653] width 73 height 34
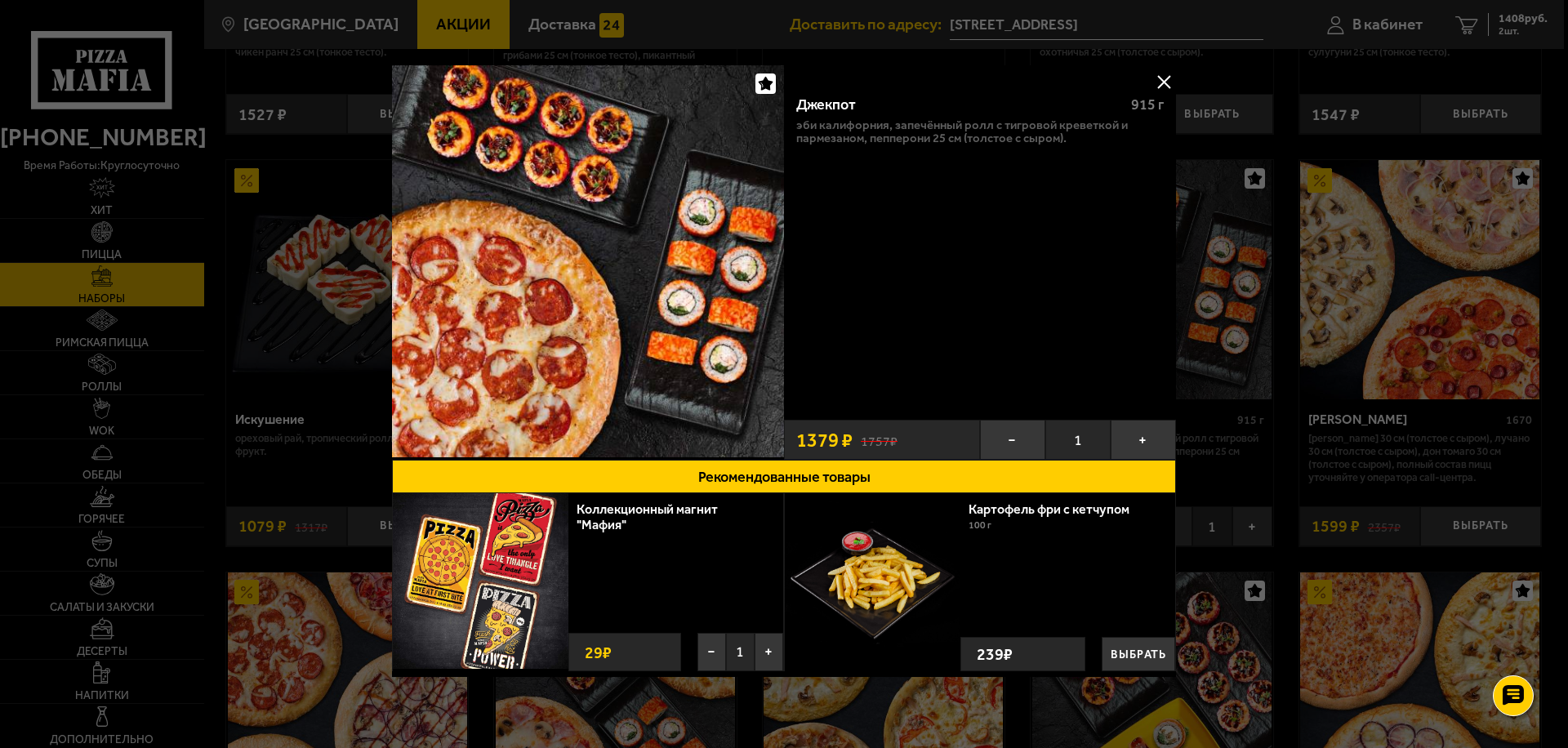
click at [1529, 20] on div at bounding box center [784, 374] width 1568 height 748
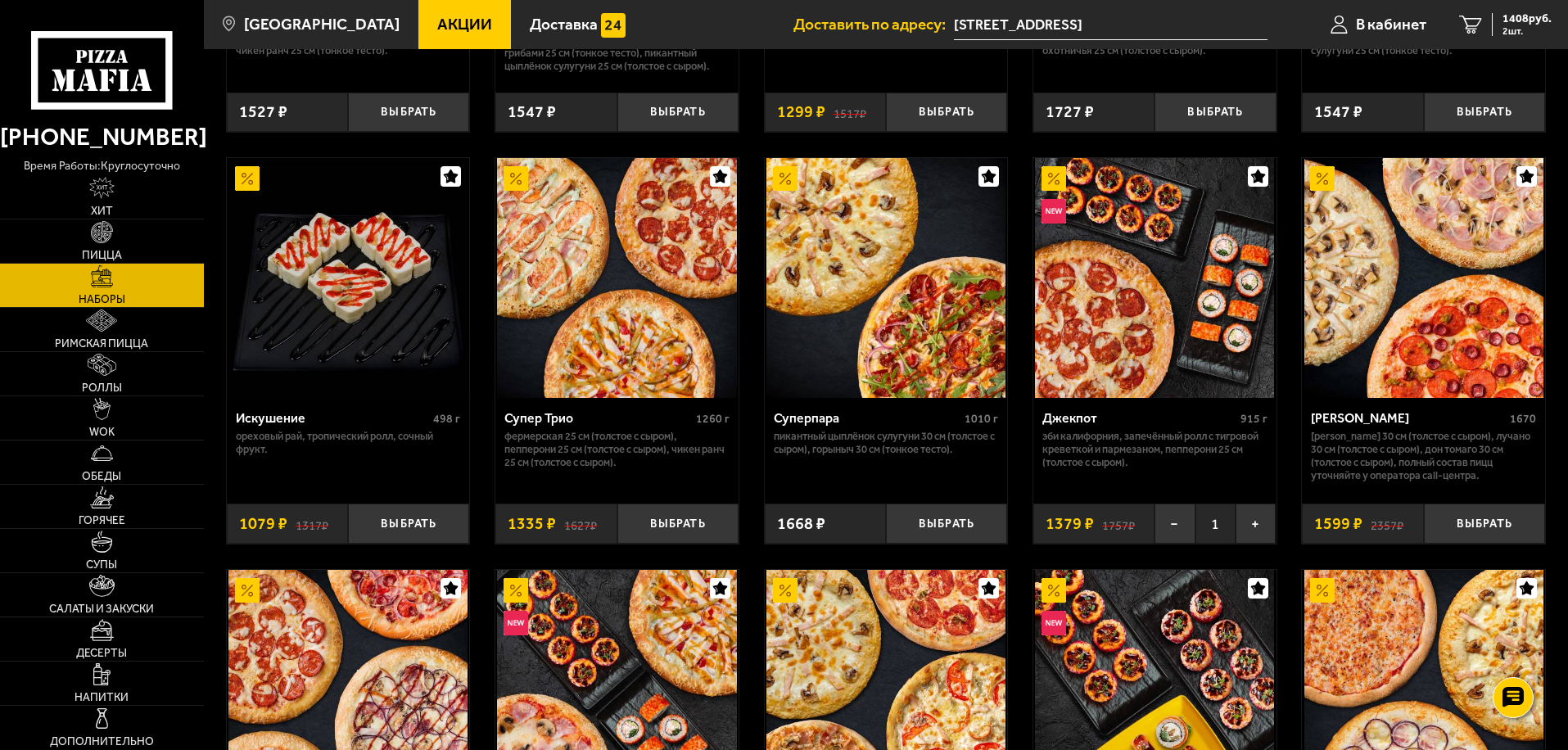
click at [1533, 20] on span "1408 руб." at bounding box center [1527, 18] width 49 height 11
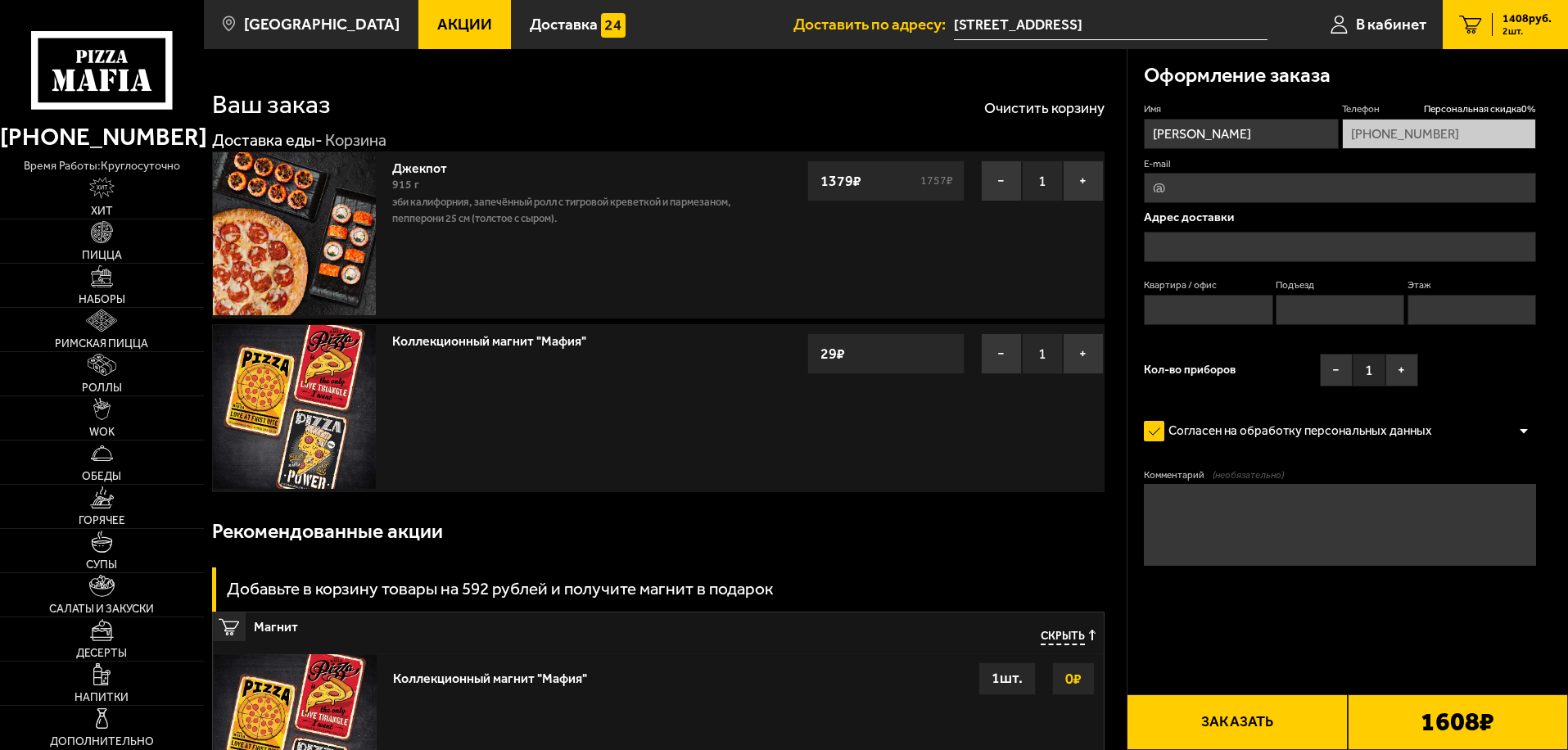
type input "[STREET_ADDRESS]"
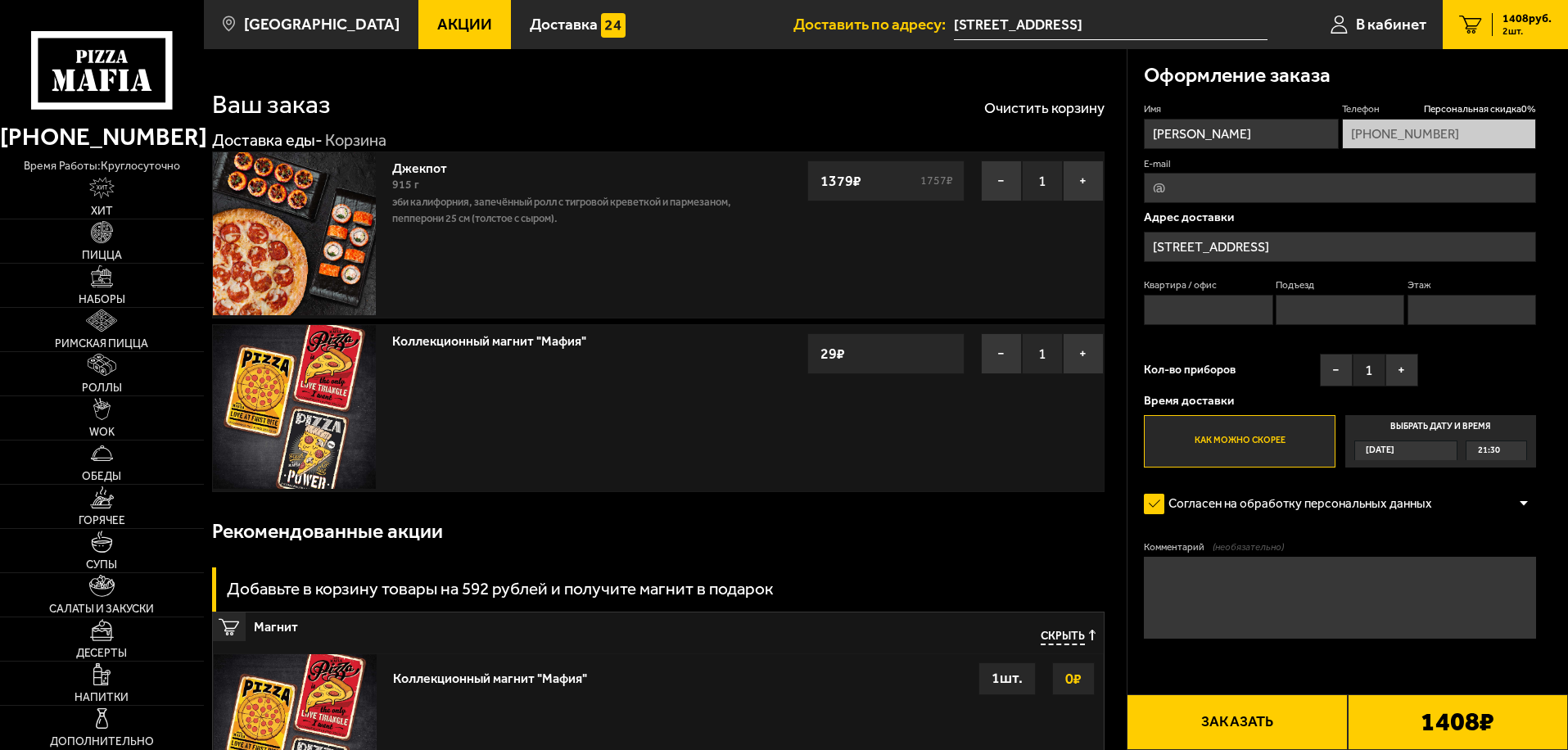
click at [1230, 189] on input "E-mail" at bounding box center [1340, 187] width 392 height 31
type input "[EMAIL_ADDRESS][DOMAIN_NAME]"
click at [1193, 313] on input "Квартира / офис" at bounding box center [1208, 310] width 129 height 31
type input "20"
click at [1357, 318] on input "Подъезд" at bounding box center [1339, 310] width 129 height 31
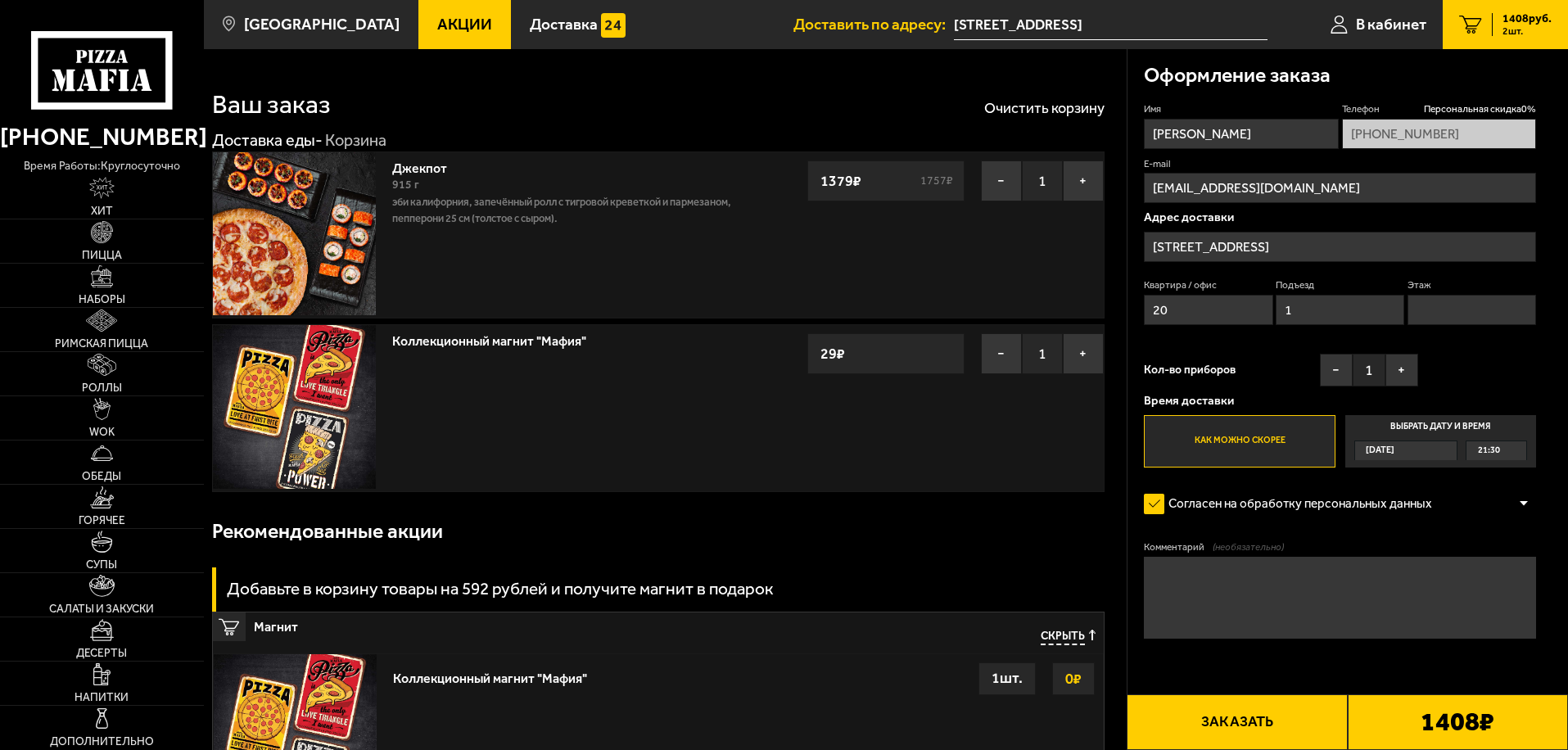
type input "1"
click at [1475, 312] on input "Этаж" at bounding box center [1472, 310] width 129 height 31
type input "11"
click at [1277, 607] on textarea "Комментарий (необязательно)" at bounding box center [1340, 598] width 392 height 82
click at [1393, 601] on textarea "Позвонить на моб.тел. Чтоб спустился или если откроют дверь в подъезд подняться…" at bounding box center [1340, 598] width 392 height 82
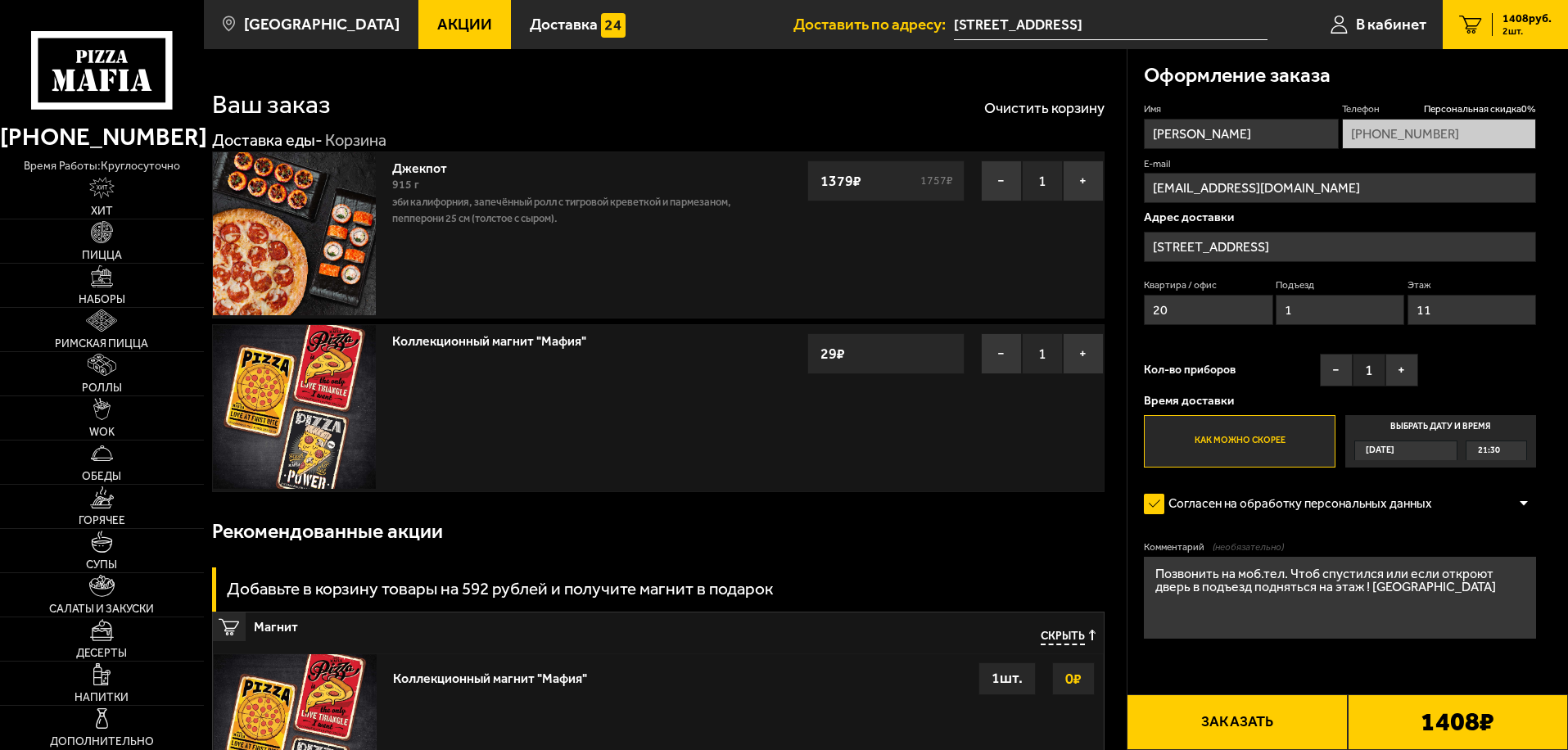
type textarea "Позвонить на моб.тел. Чтоб спустился или если откроют дверь в подъезд подняться…"
click at [1002, 360] on button "−" at bounding box center [1001, 354] width 41 height 41
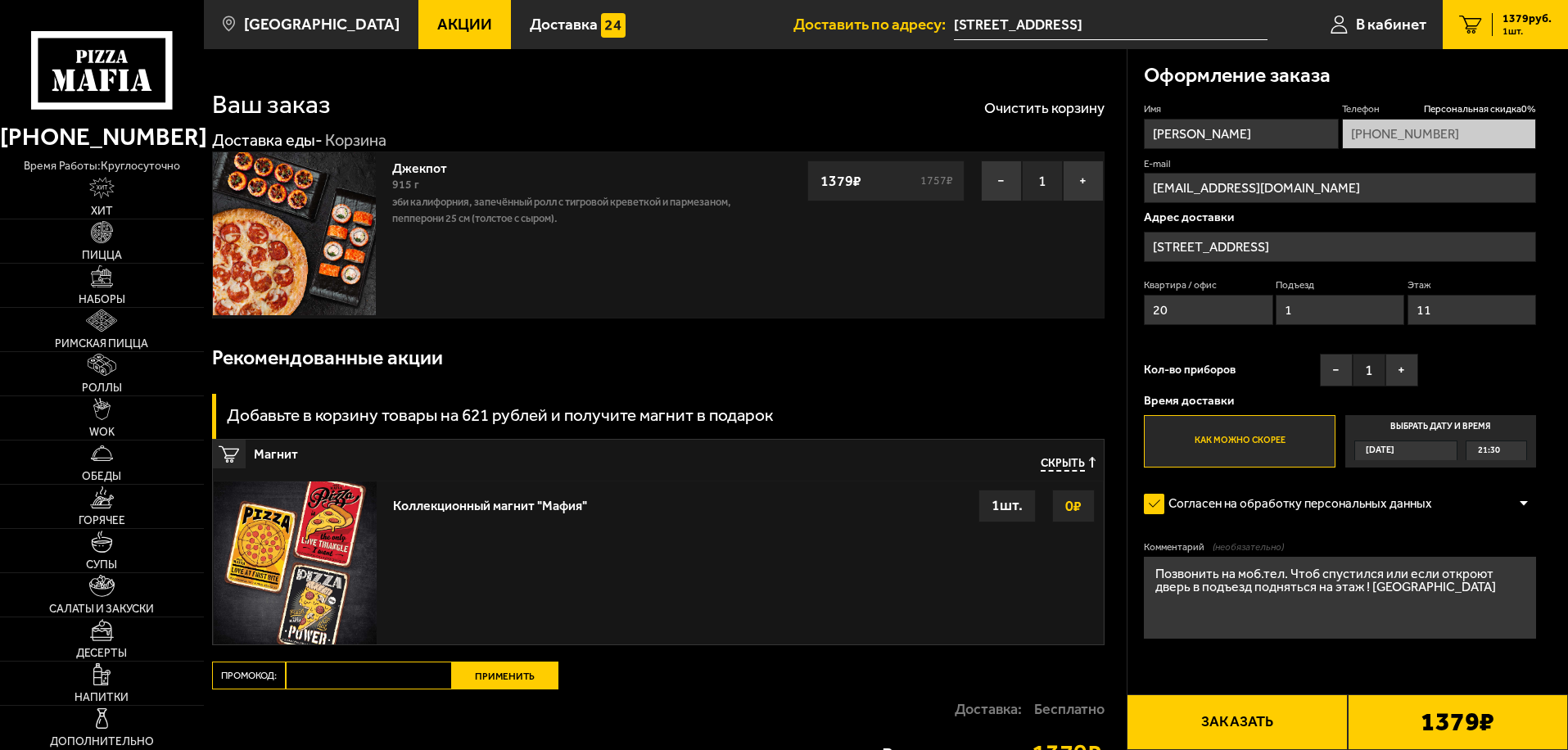
click at [1076, 513] on strong "0 ₽" at bounding box center [1073, 506] width 25 height 32
click at [1256, 725] on button "Заказать" at bounding box center [1237, 722] width 221 height 56
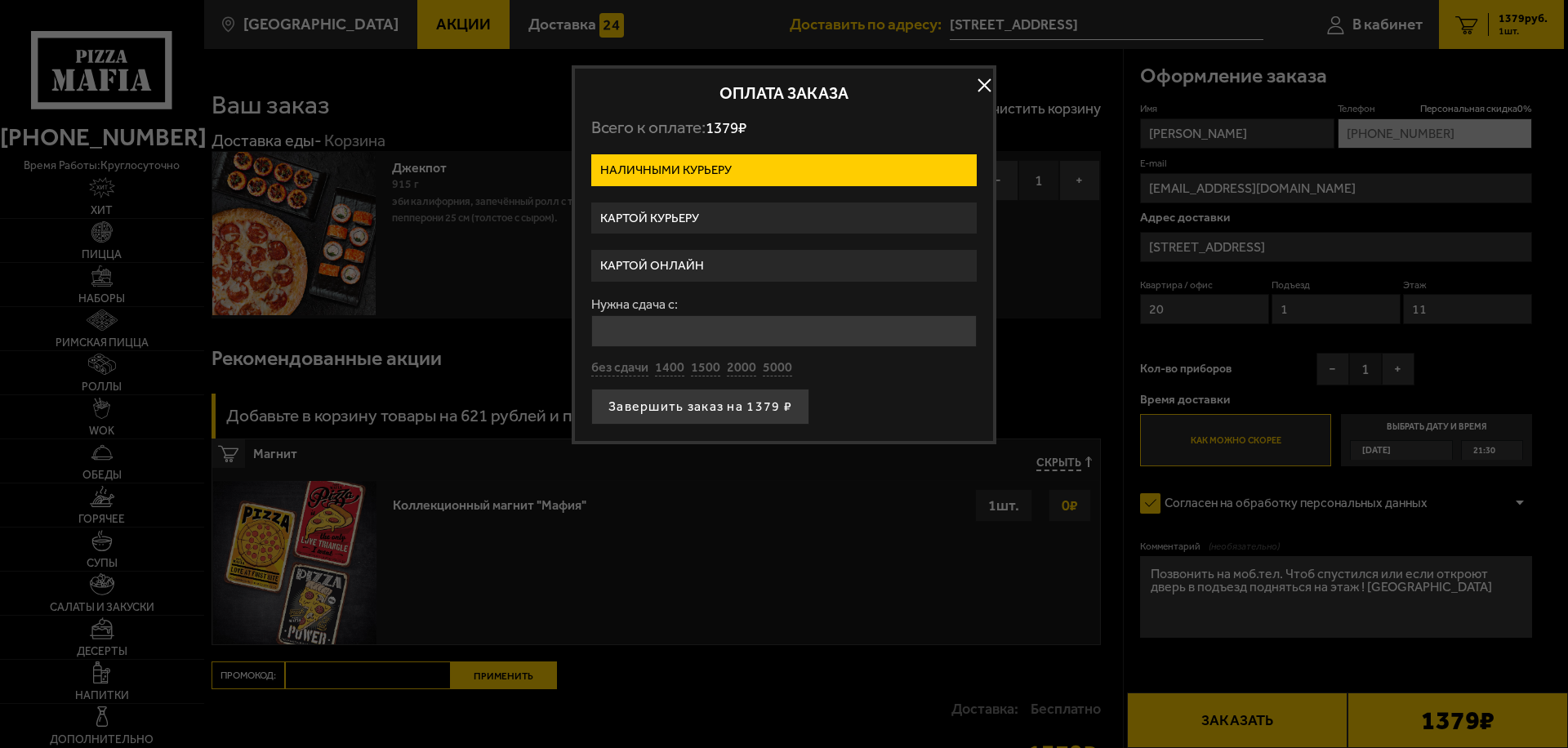
click at [680, 264] on label "Картой онлайн" at bounding box center [783, 265] width 385 height 31
click at [0, 0] on input "Картой онлайн" at bounding box center [0, 0] width 0 height 0
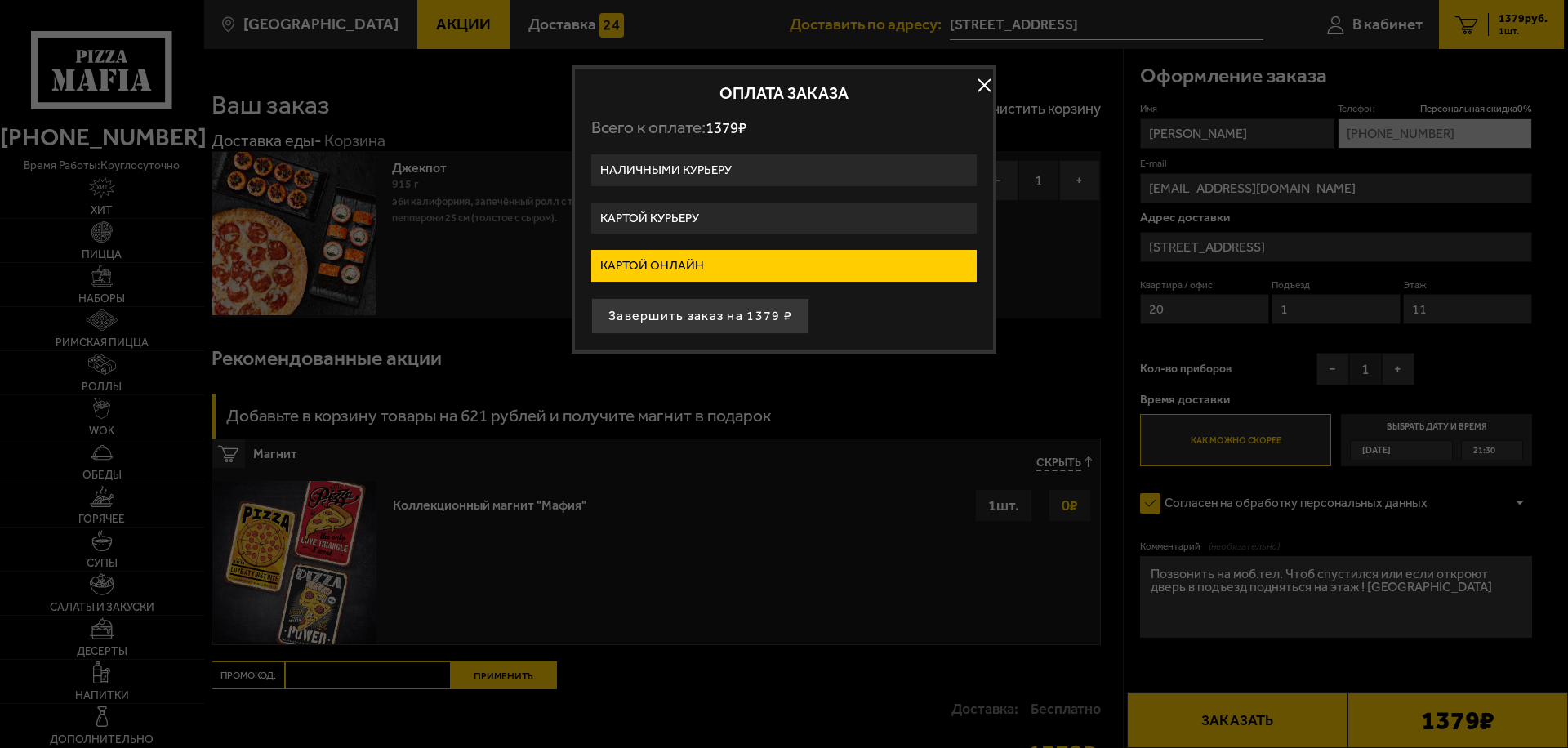
click at [726, 172] on label "Наличными курьеру" at bounding box center [783, 170] width 385 height 31
click at [0, 0] on input "Наличными курьеру" at bounding box center [0, 0] width 0 height 0
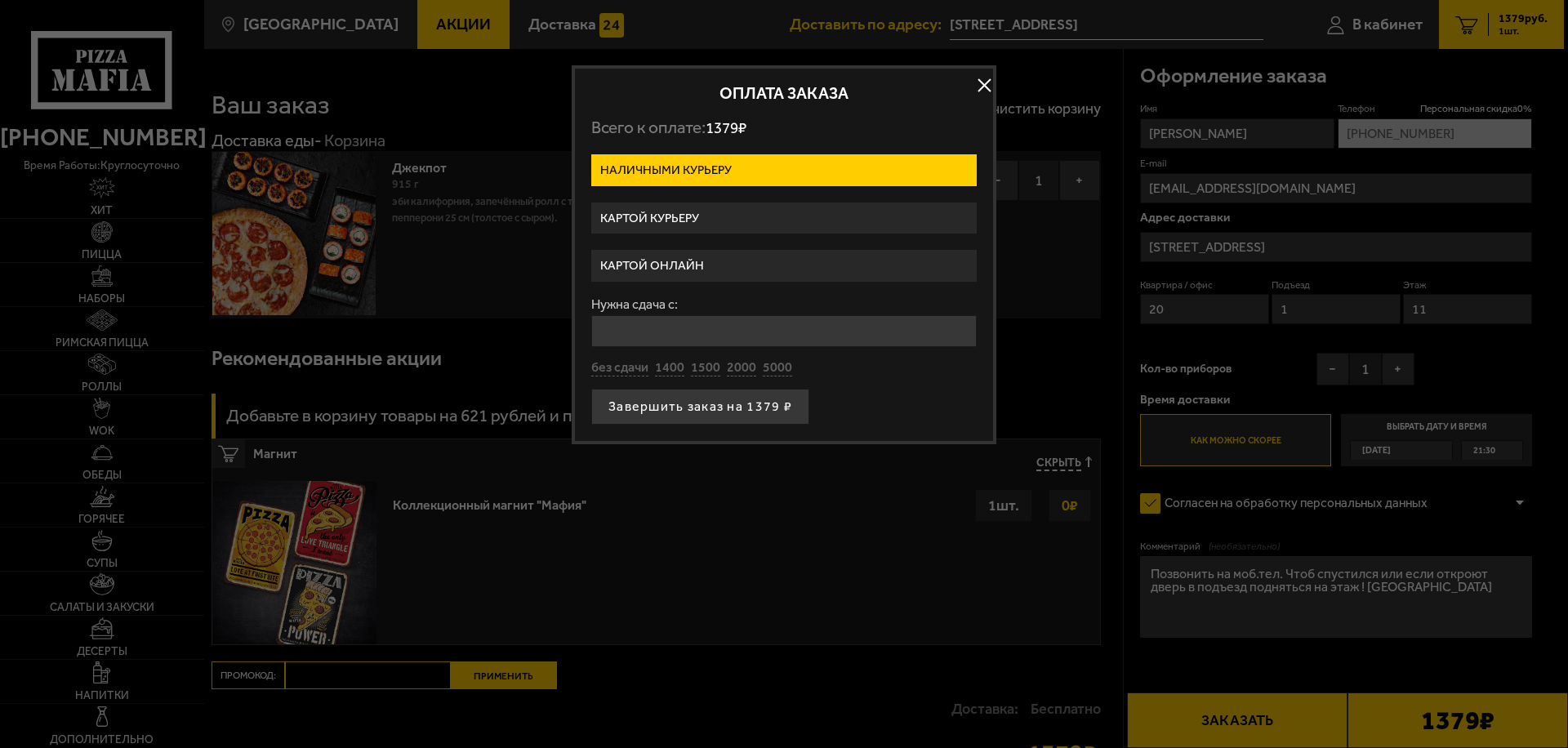
click at [716, 220] on label "Картой курьеру" at bounding box center [783, 218] width 385 height 31
click at [0, 0] on input "Картой курьеру" at bounding box center [0, 0] width 0 height 0
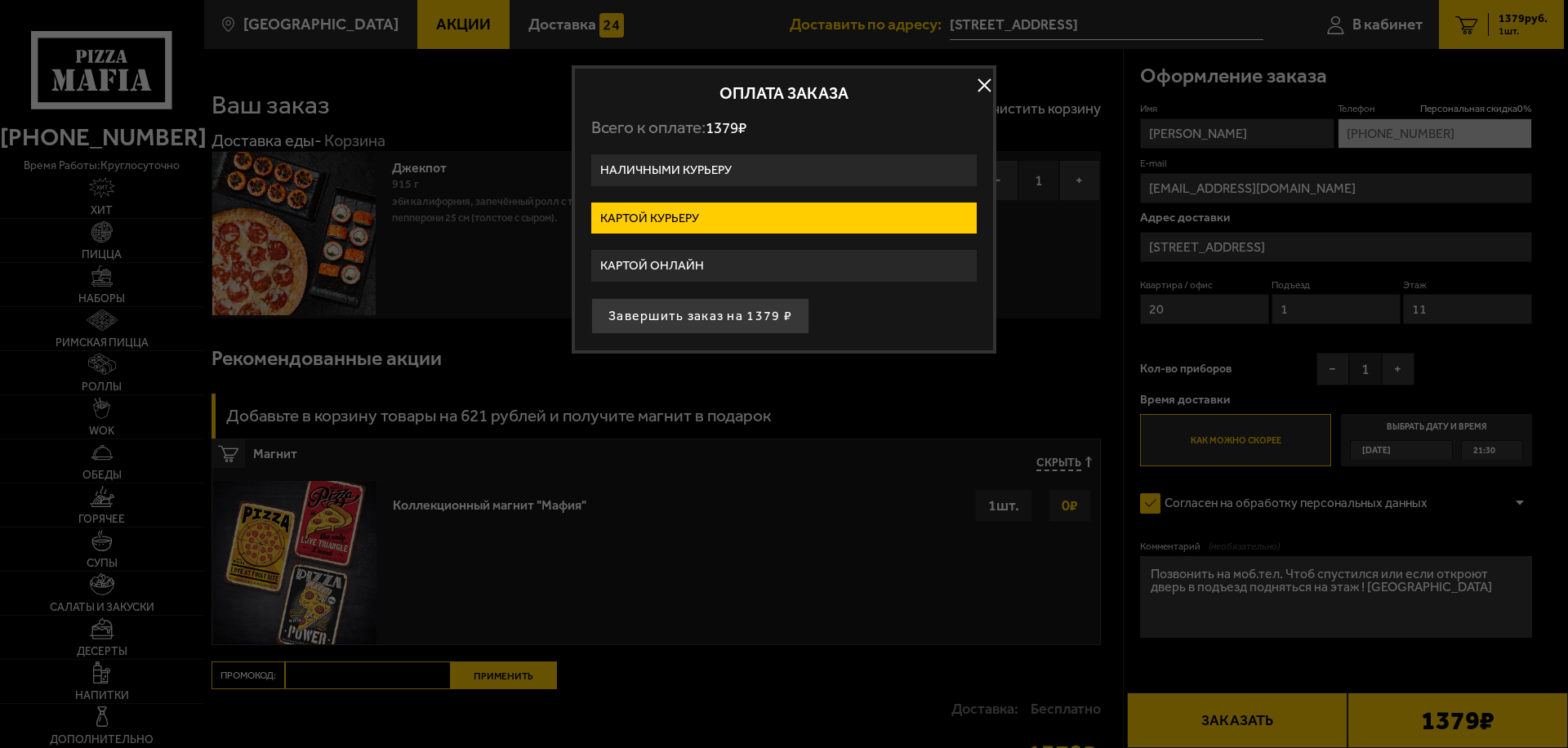
click at [717, 165] on label "Наличными курьеру" at bounding box center [783, 170] width 385 height 31
click at [0, 0] on input "Наличными курьеру" at bounding box center [0, 0] width 0 height 0
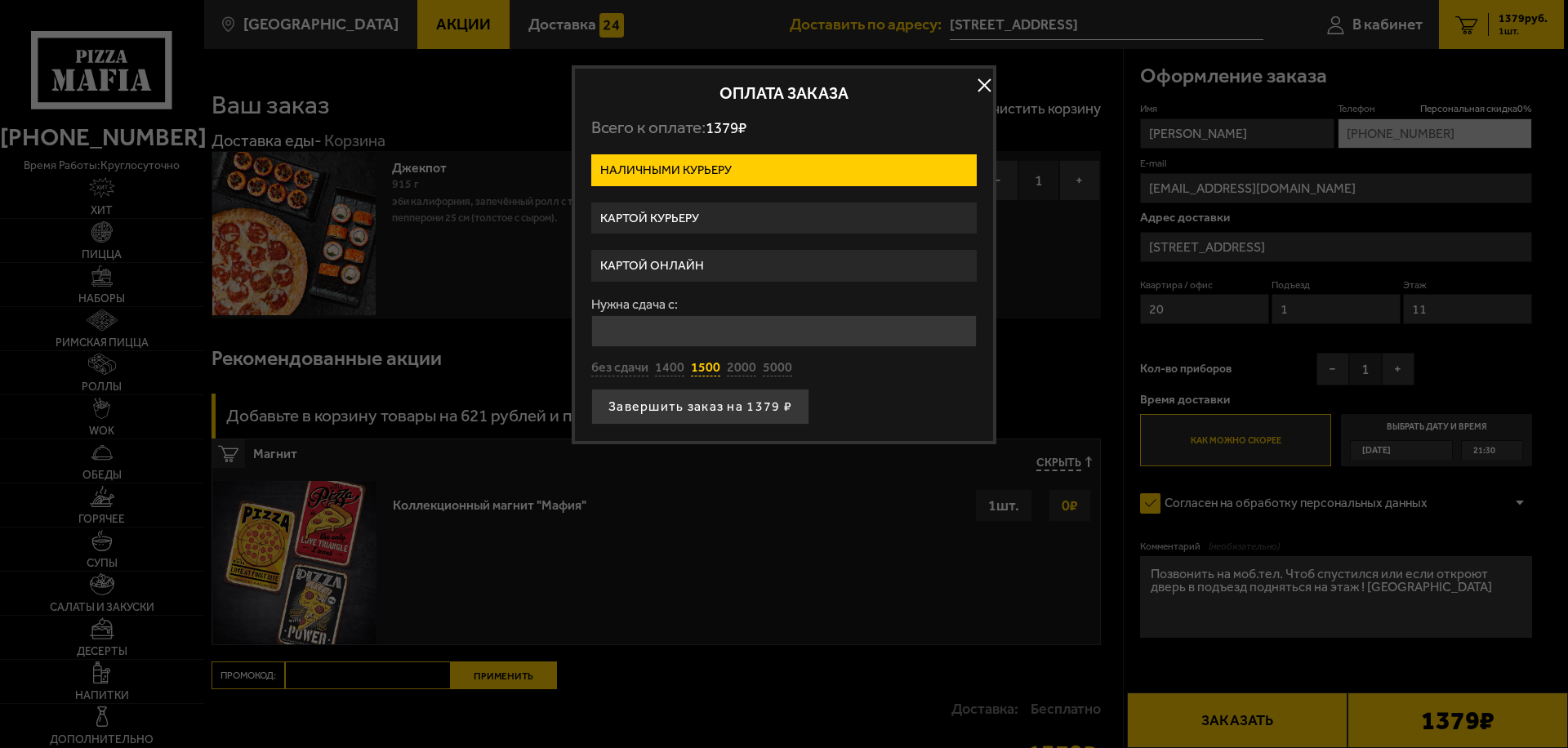
click at [707, 368] on button "1500" at bounding box center [705, 368] width 30 height 18
type input "1500"
click at [713, 410] on button "Завершить заказ на 1379 ₽" at bounding box center [700, 406] width 218 height 36
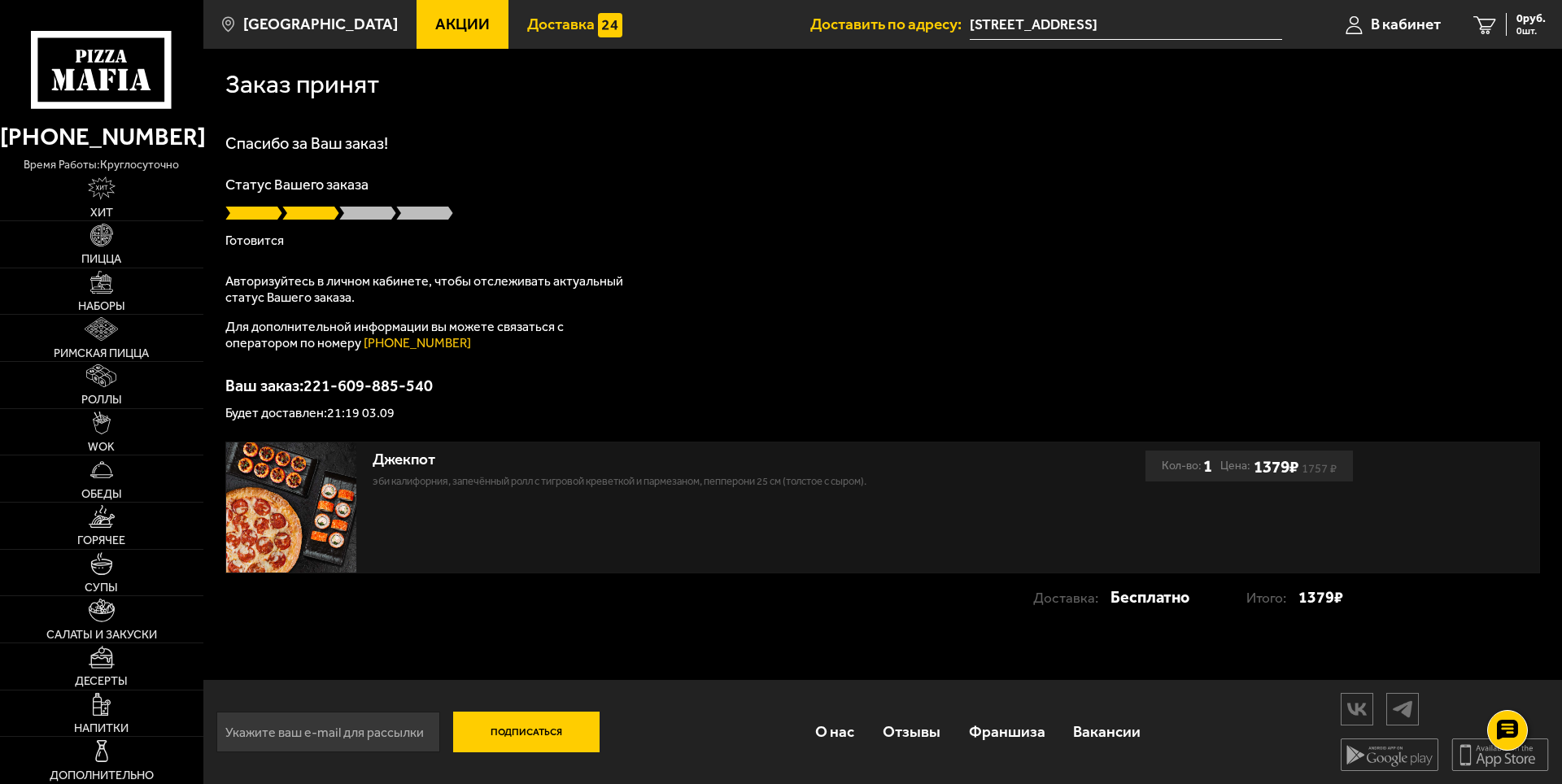
click at [535, 28] on span "Доставка" at bounding box center [561, 24] width 68 height 16
